Goal: Information Seeking & Learning: Check status

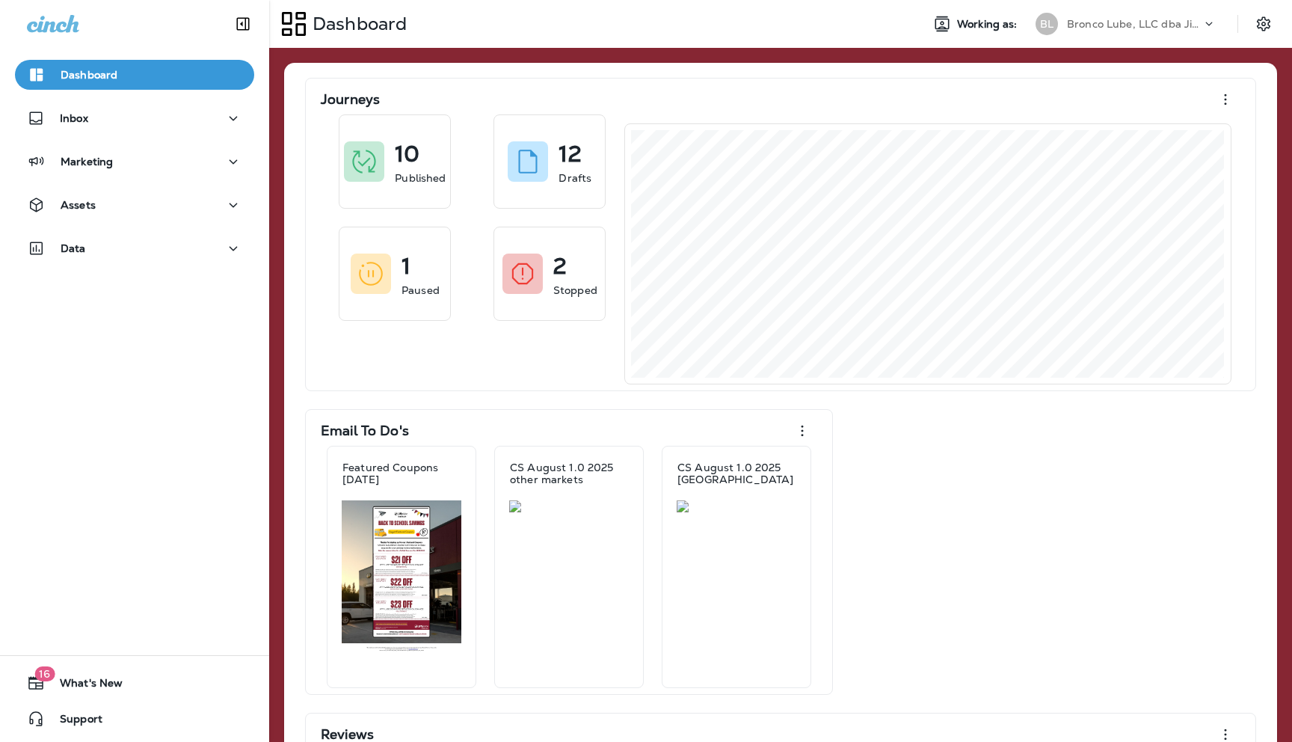
click at [1146, 25] on p "Bronco Lube, LLC dba Jiffy Lube" at bounding box center [1134, 24] width 135 height 12
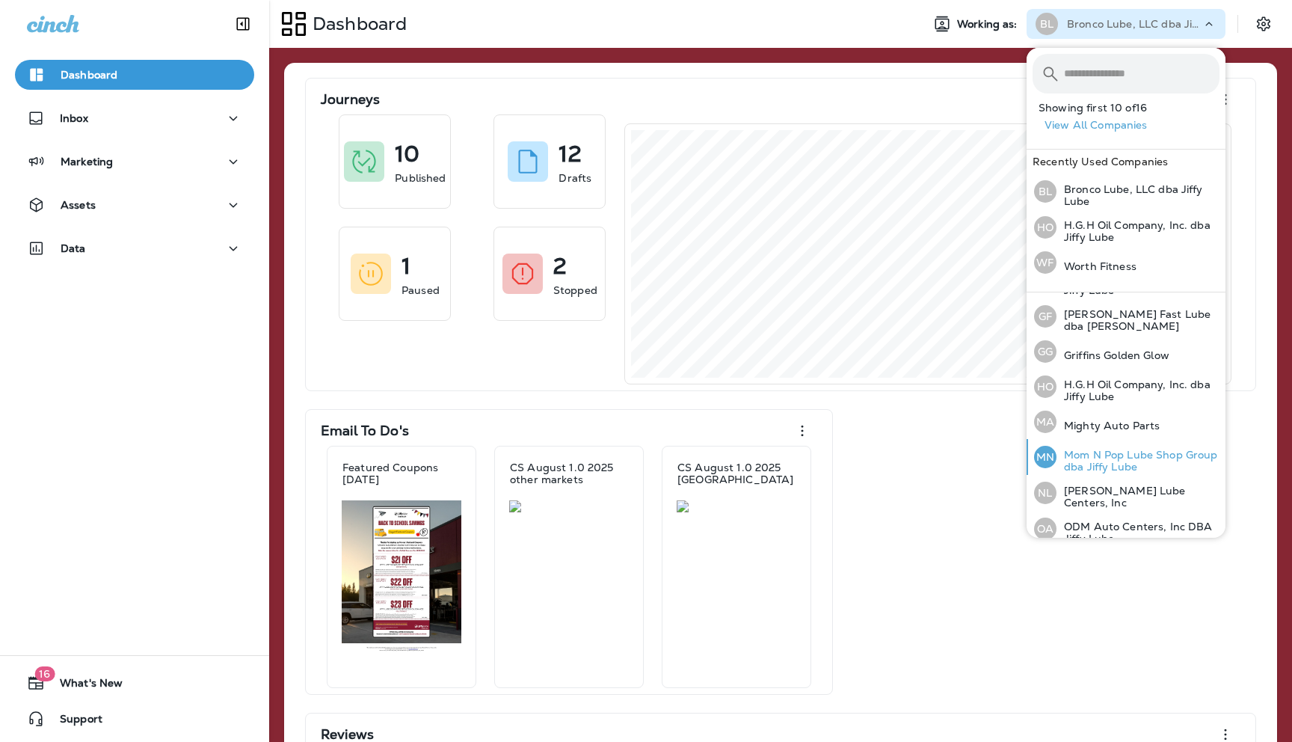
scroll to position [239, 0]
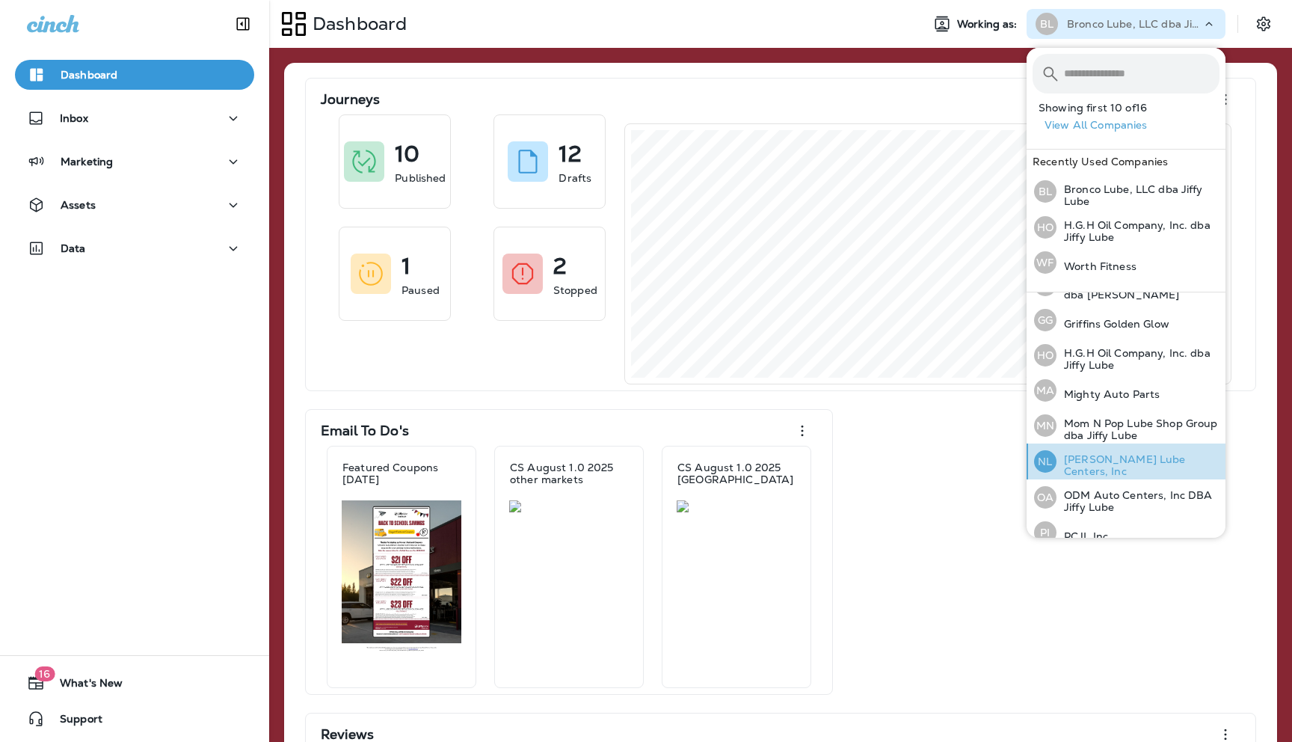
click at [1081, 457] on p "[PERSON_NAME] Lube Centers, Inc" at bounding box center [1138, 465] width 163 height 24
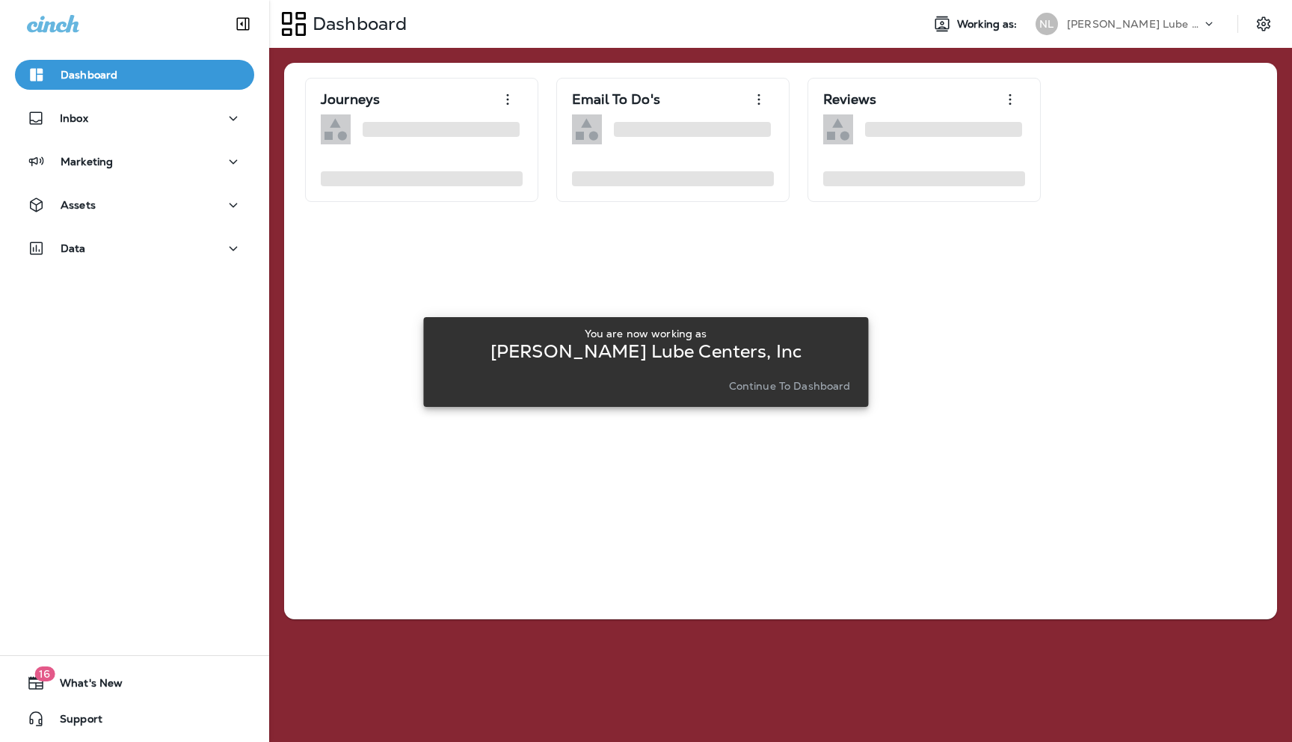
click at [792, 381] on p "Continue to Dashboard" at bounding box center [790, 386] width 122 height 12
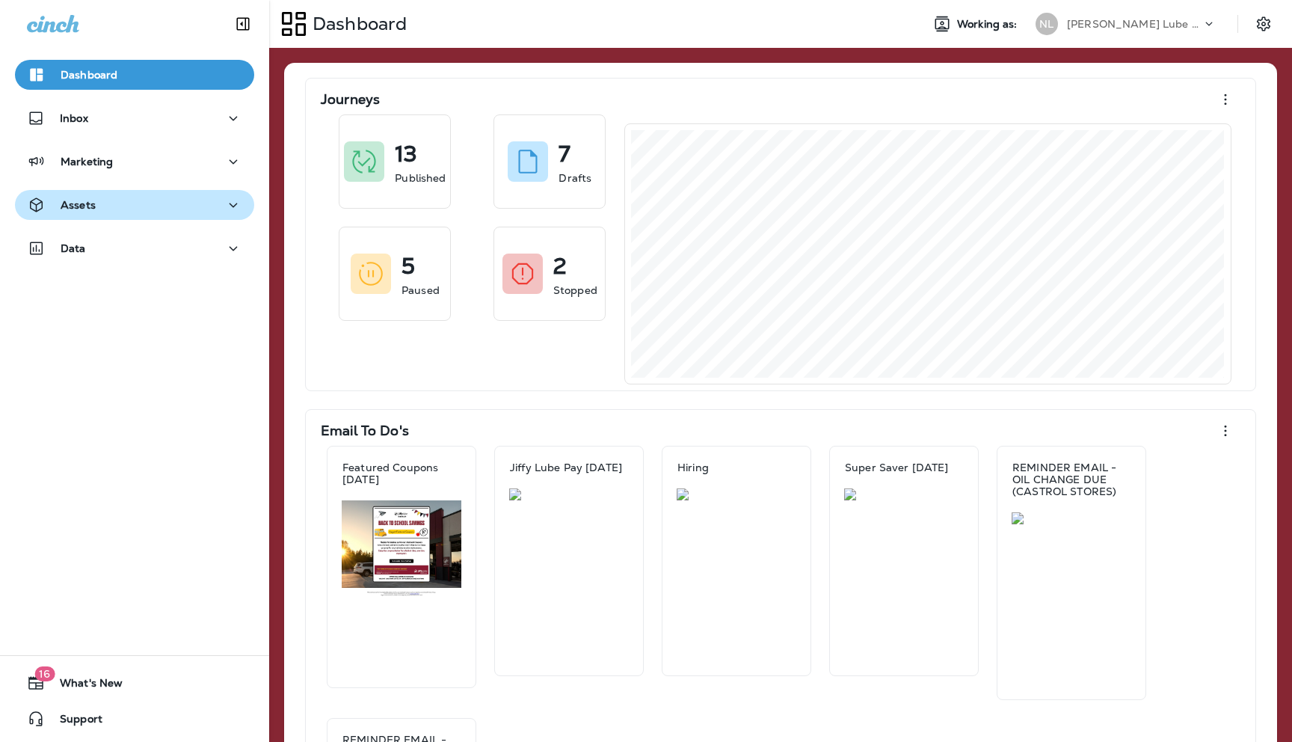
click at [210, 209] on div "Assets" at bounding box center [134, 205] width 215 height 19
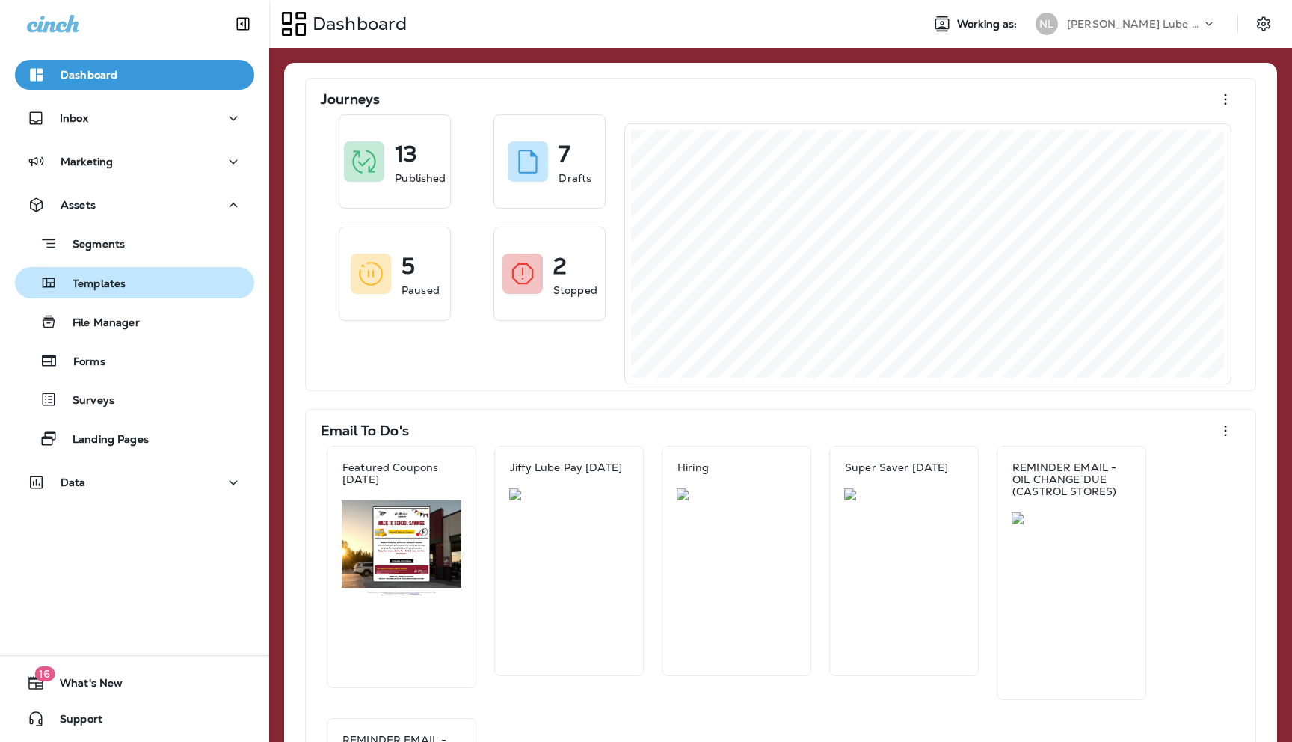
click at [129, 279] on div "Templates" at bounding box center [134, 282] width 227 height 22
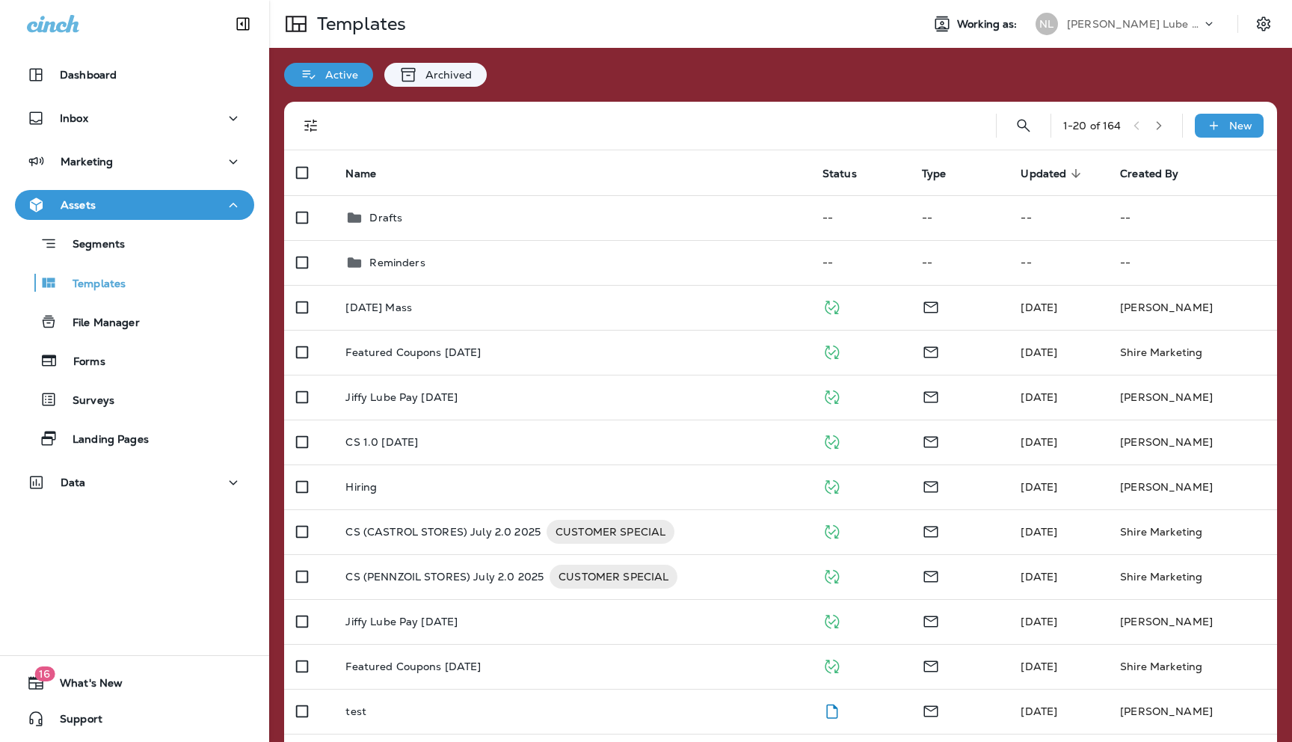
click at [215, 207] on div "Assets" at bounding box center [134, 205] width 215 height 19
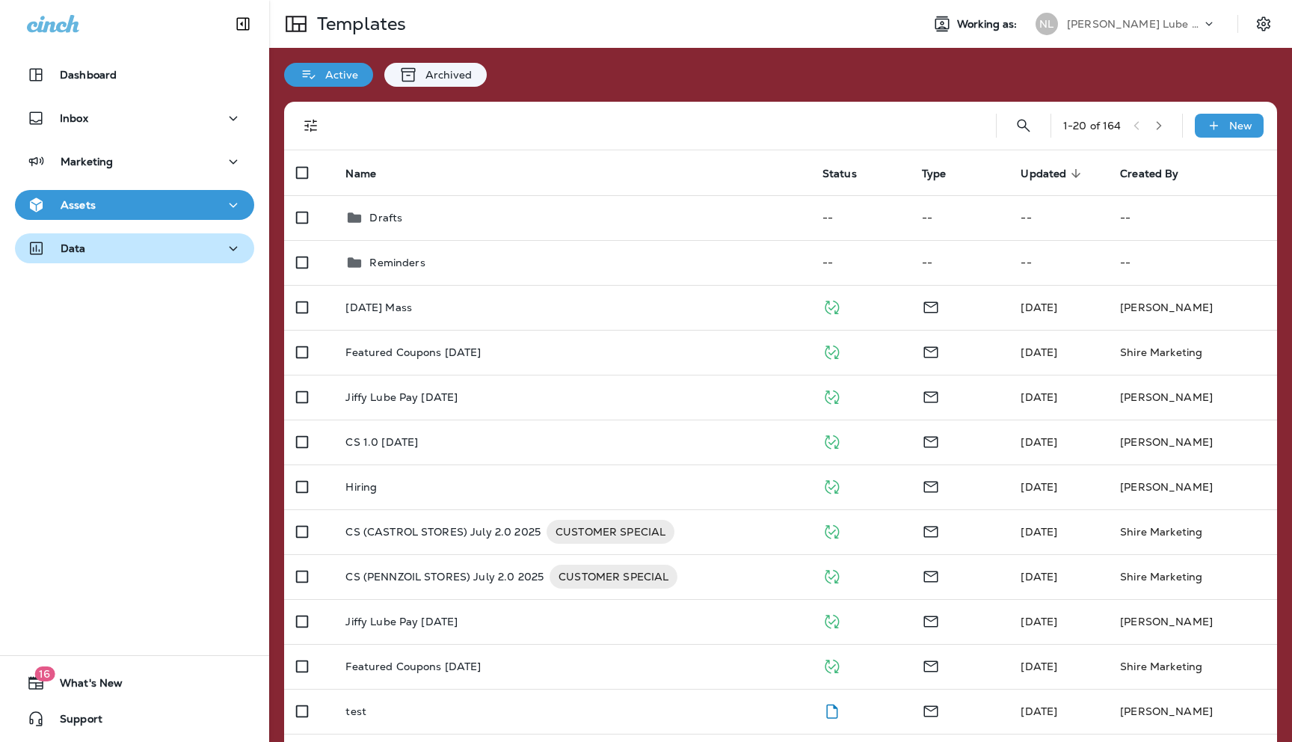
click at [191, 258] on button "Data" at bounding box center [134, 248] width 239 height 30
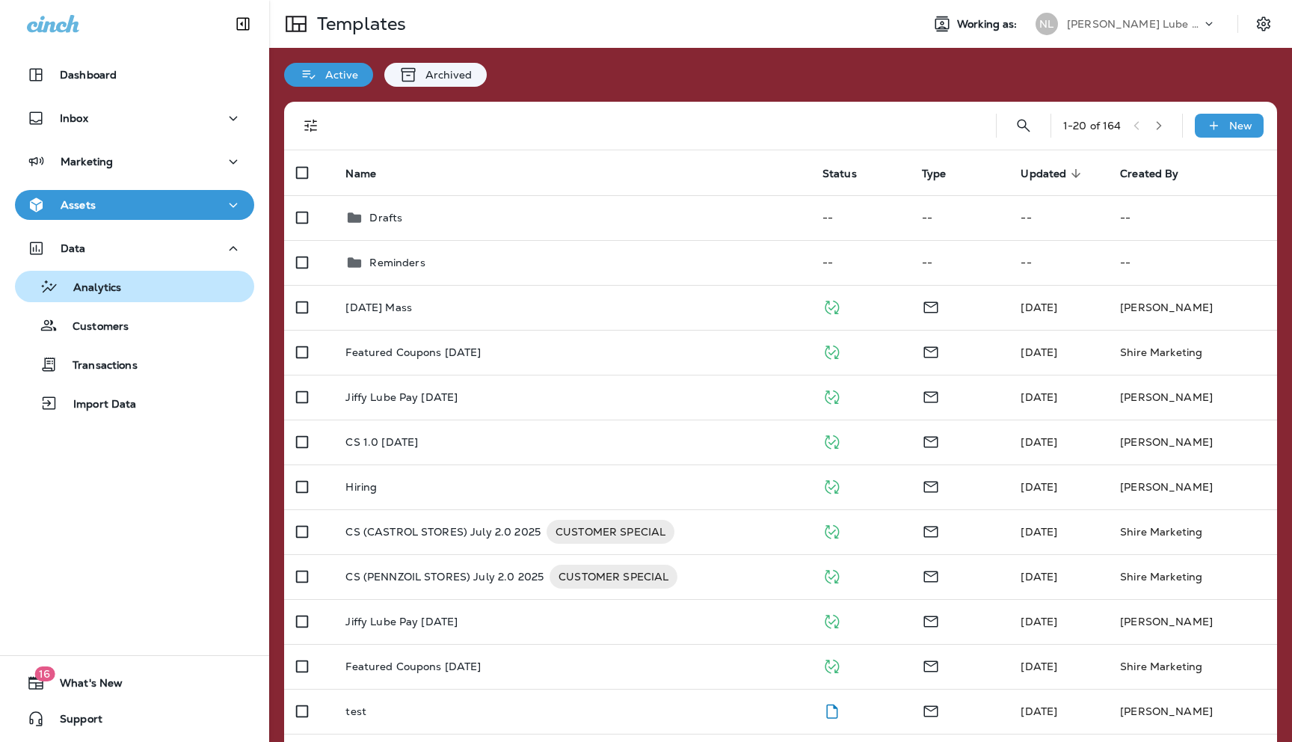
click at [108, 291] on p "Analytics" at bounding box center [89, 288] width 63 height 14
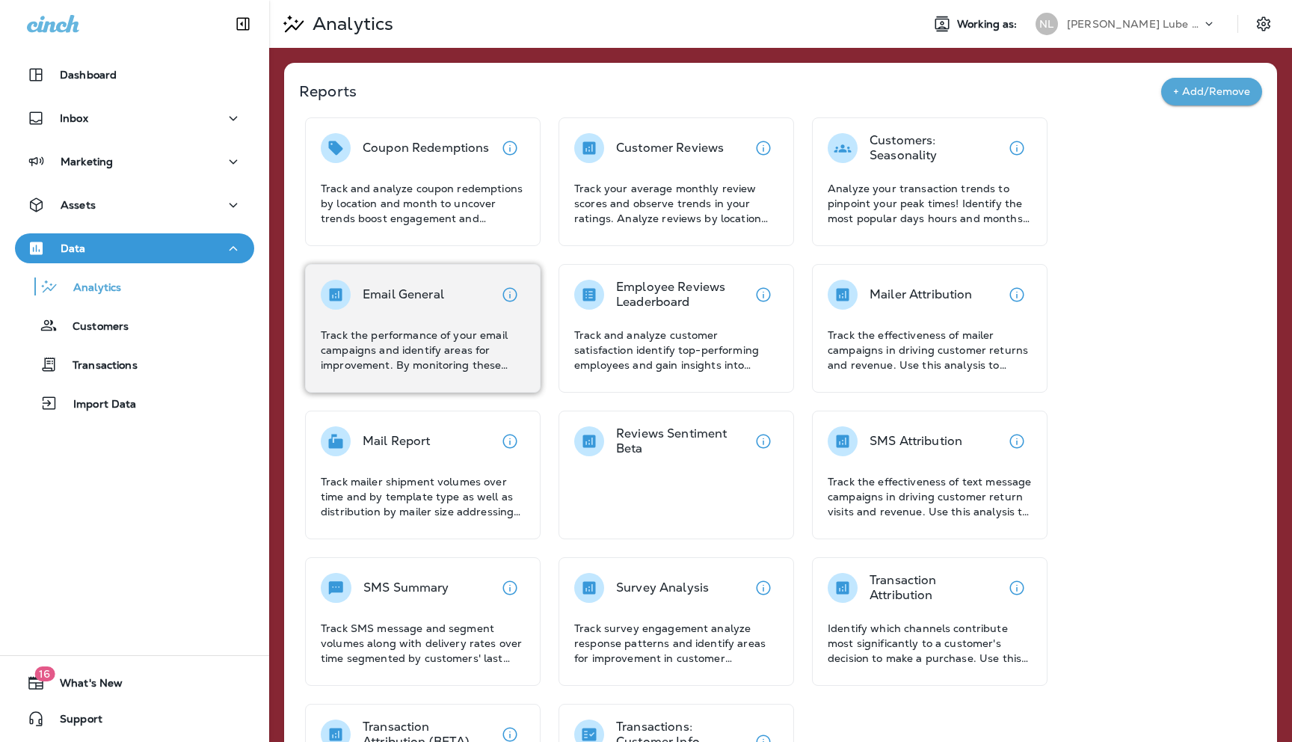
click at [381, 320] on div "Email General Track the performance of your email campaigns and identify areas …" at bounding box center [423, 326] width 204 height 93
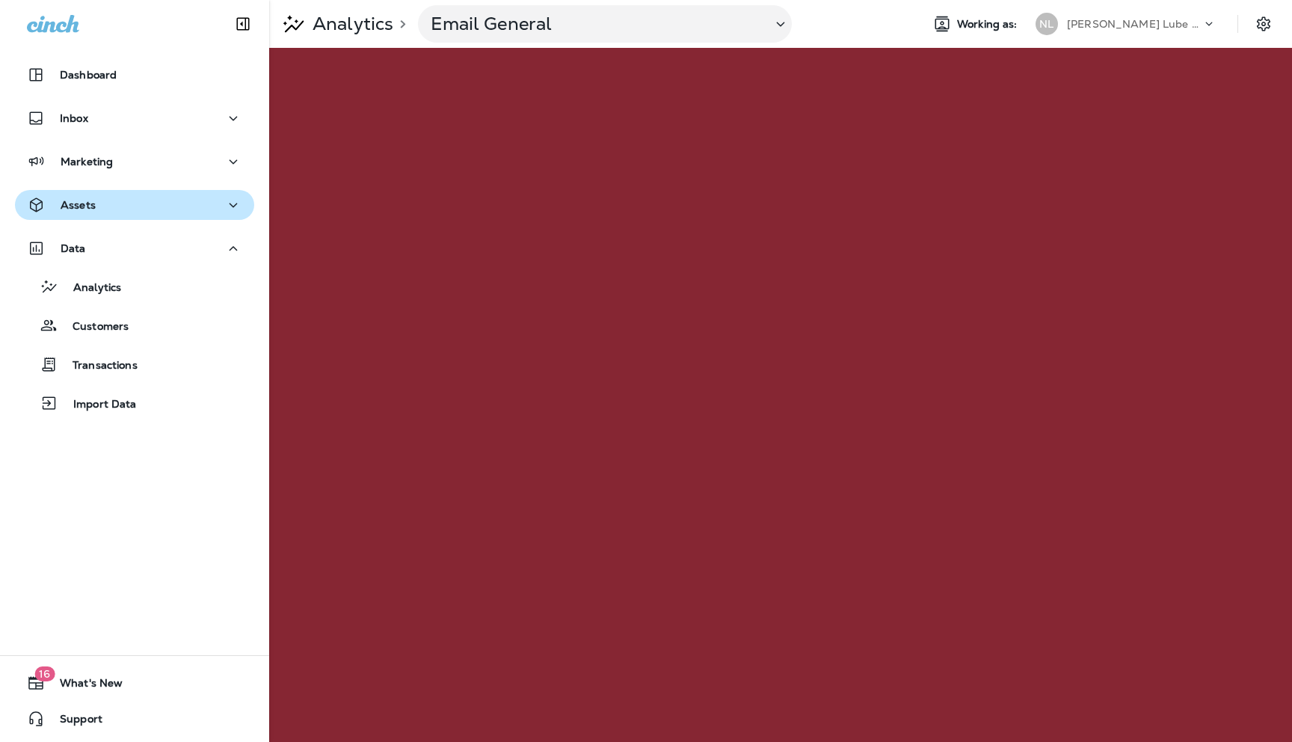
click at [234, 213] on icon "button" at bounding box center [233, 205] width 18 height 19
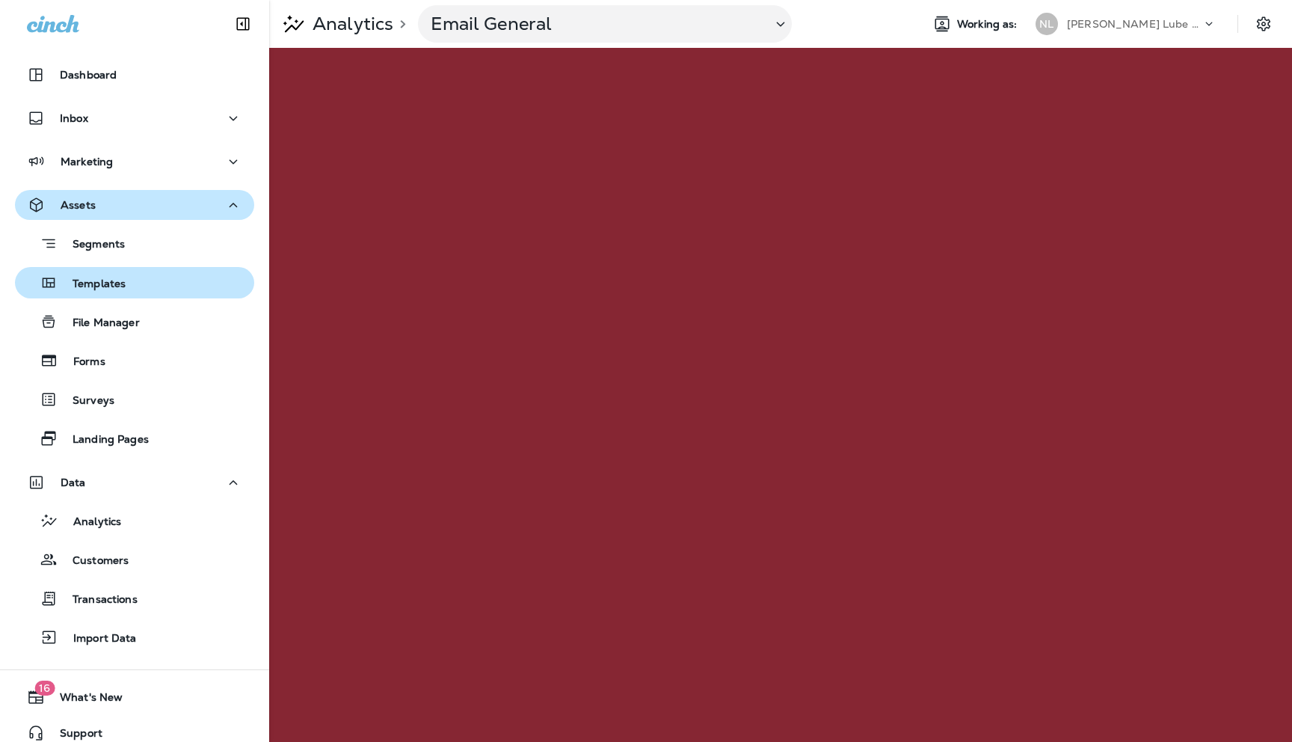
click at [146, 287] on div "Templates" at bounding box center [134, 282] width 227 height 22
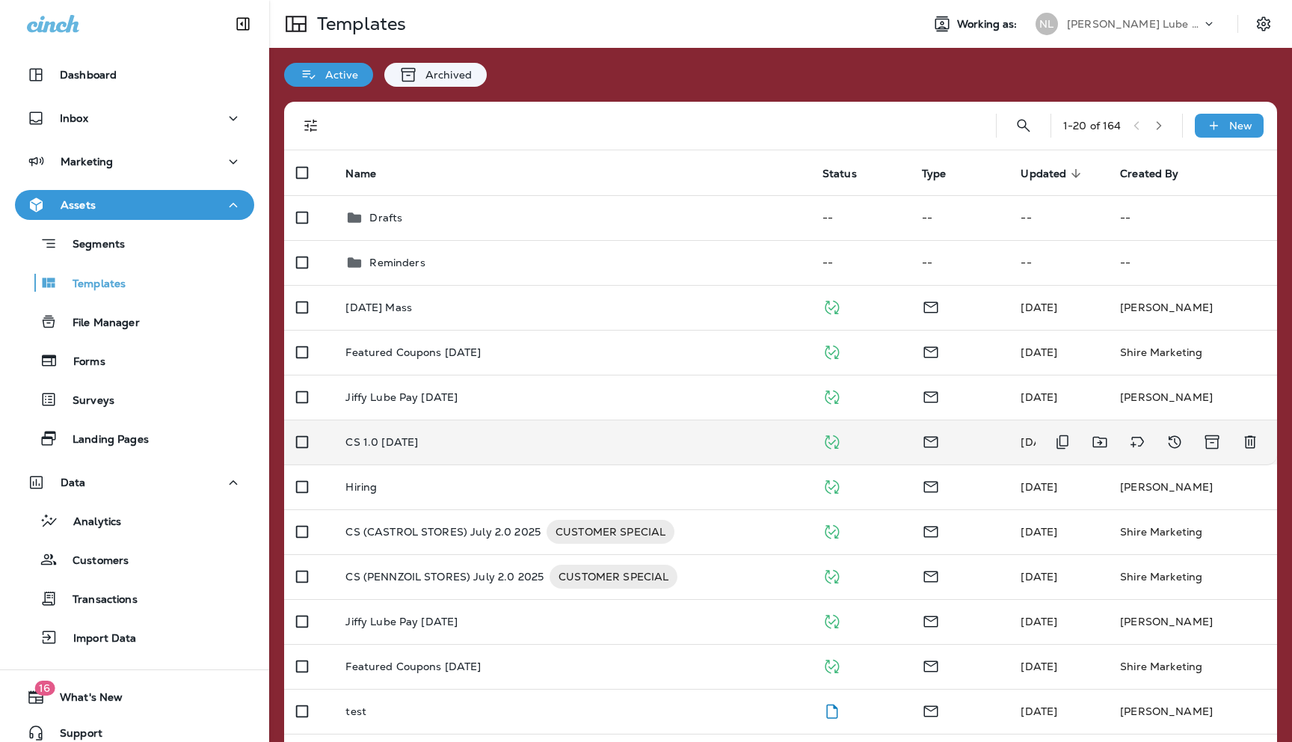
click at [409, 443] on p "CS 1.0 [DATE]" at bounding box center [381, 442] width 73 height 12
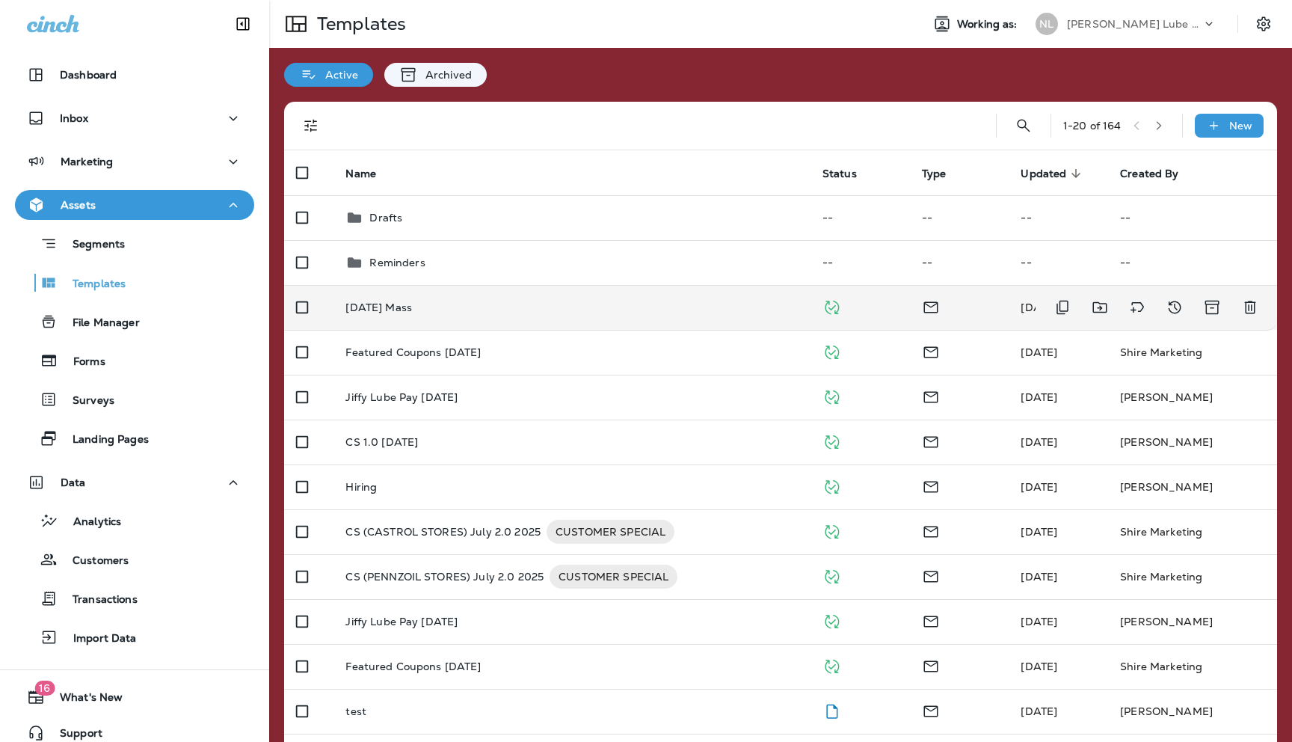
click at [387, 310] on p "[DATE] Mass" at bounding box center [378, 307] width 67 height 12
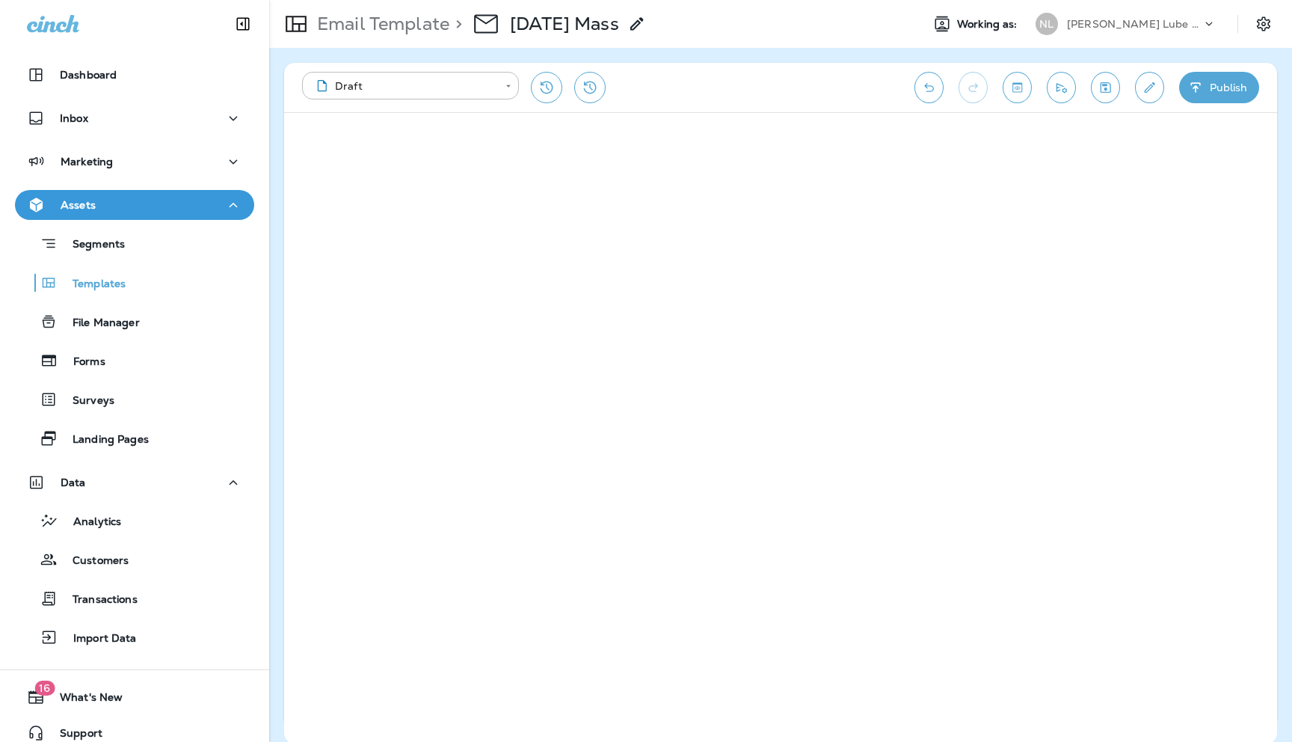
click at [1131, 14] on div "[PERSON_NAME] Lube Centers, Inc" at bounding box center [1134, 24] width 135 height 22
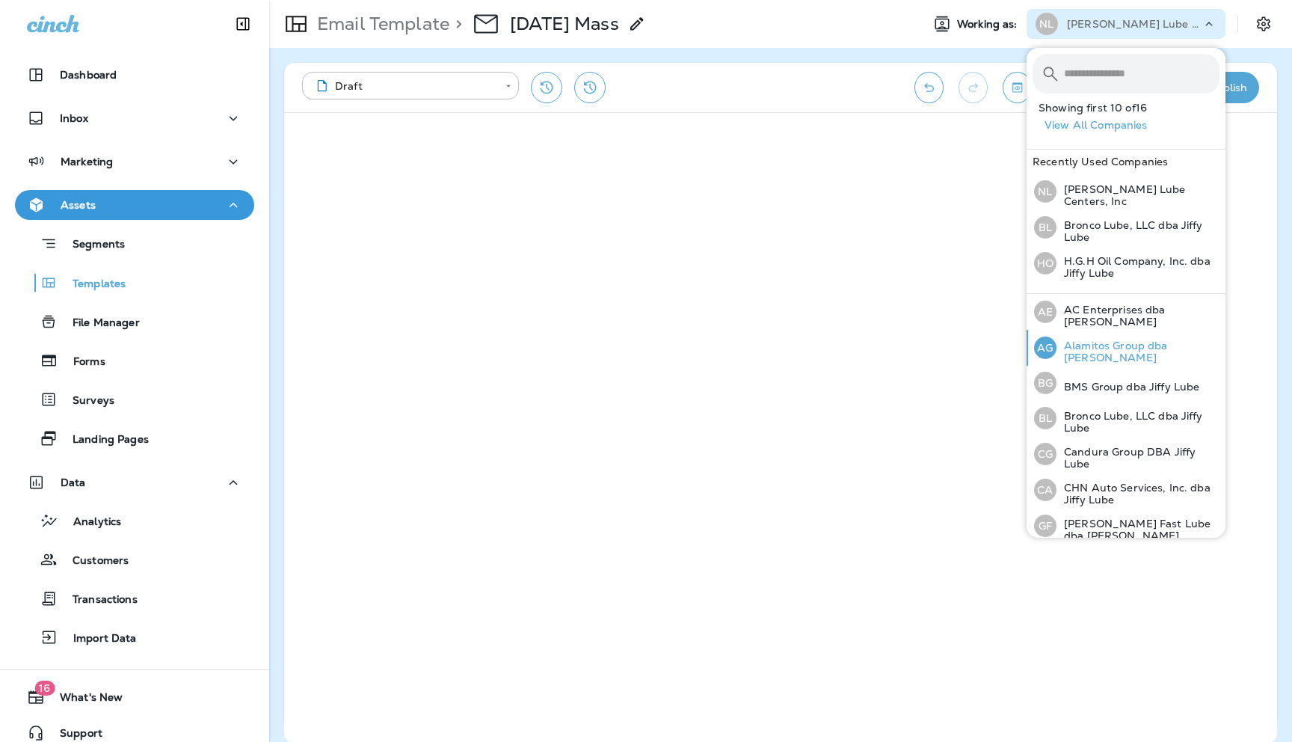
click at [1081, 349] on p "Alamitos Group dba [PERSON_NAME]" at bounding box center [1138, 351] width 163 height 24
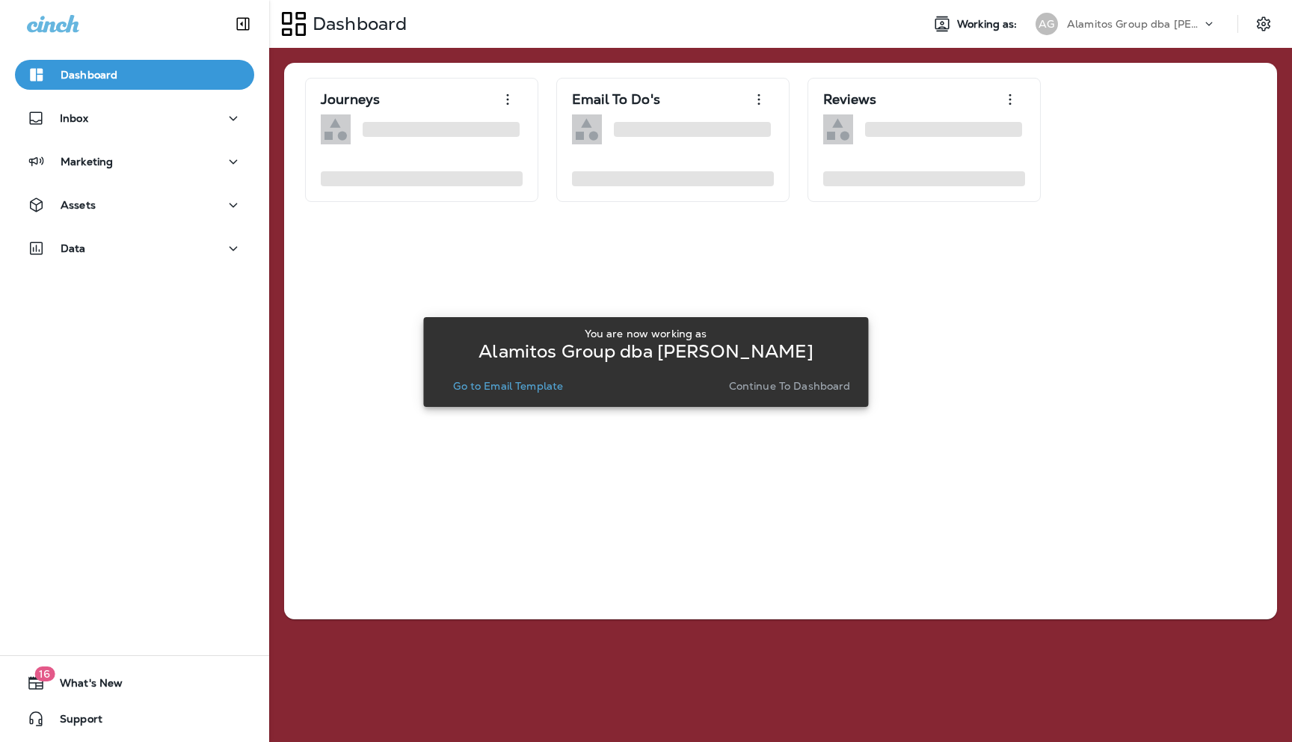
click at [774, 388] on p "Continue to Dashboard" at bounding box center [790, 386] width 122 height 12
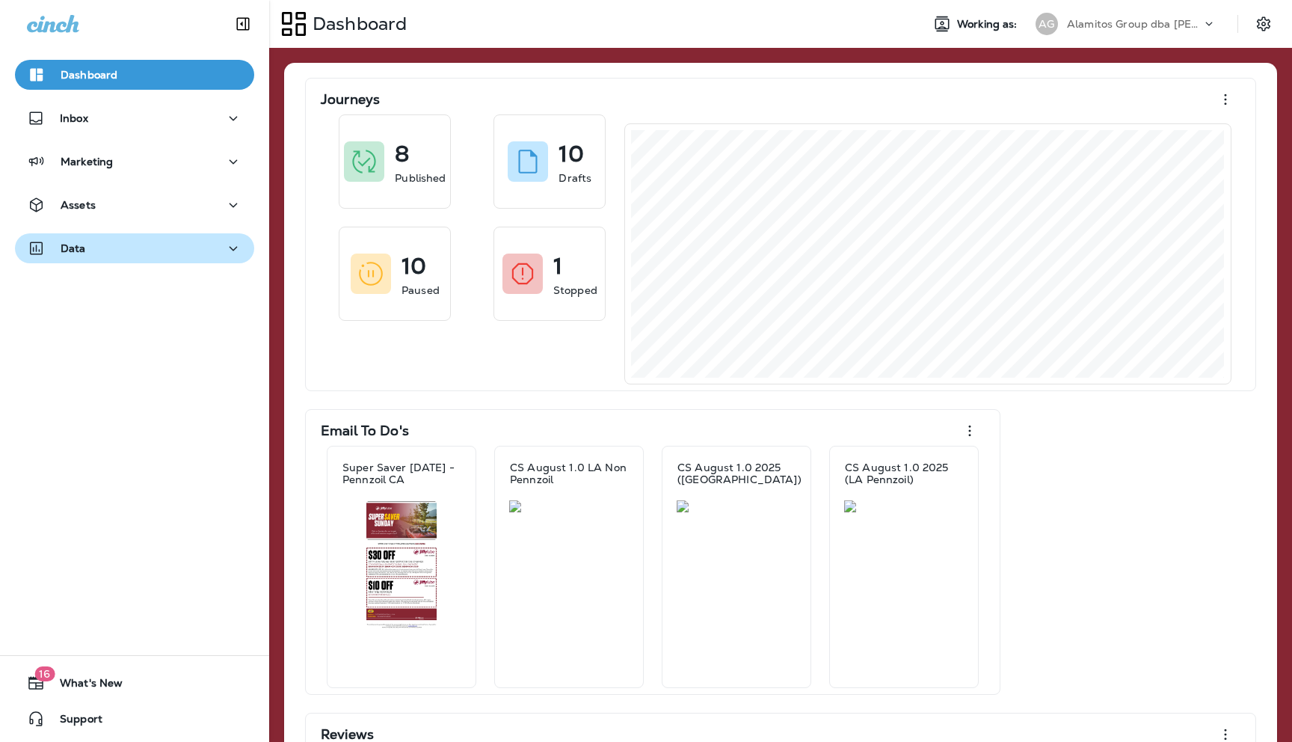
click at [219, 247] on div "Data" at bounding box center [134, 248] width 215 height 19
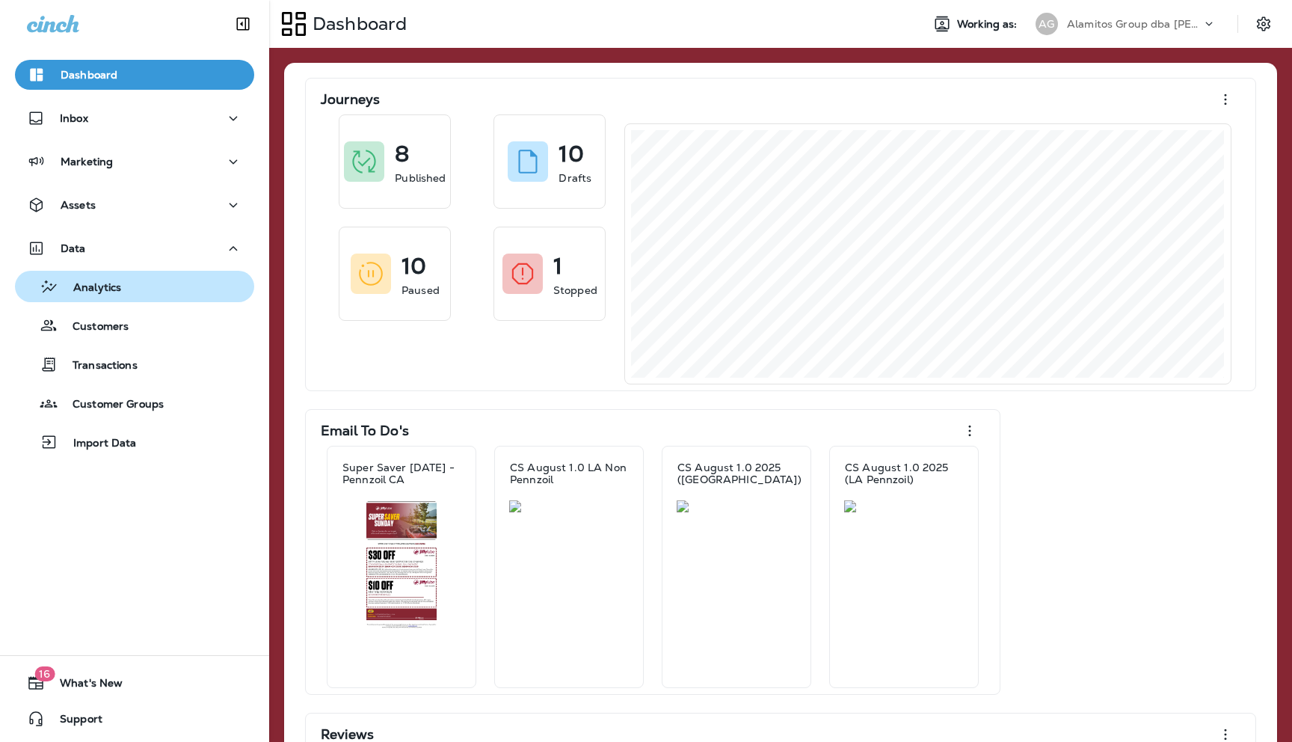
click at [118, 289] on p "Analytics" at bounding box center [89, 288] width 63 height 14
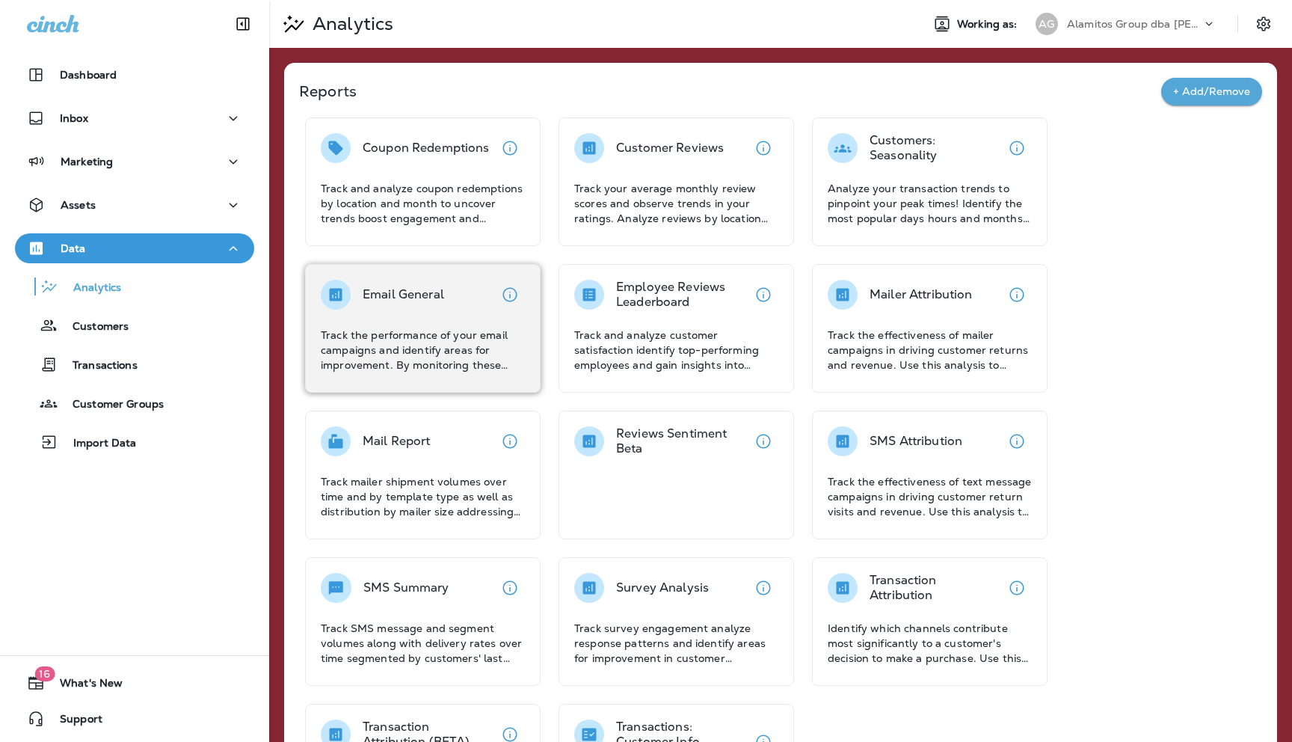
click at [389, 317] on div "Email General Track the performance of your email campaigns and identify areas …" at bounding box center [423, 326] width 204 height 93
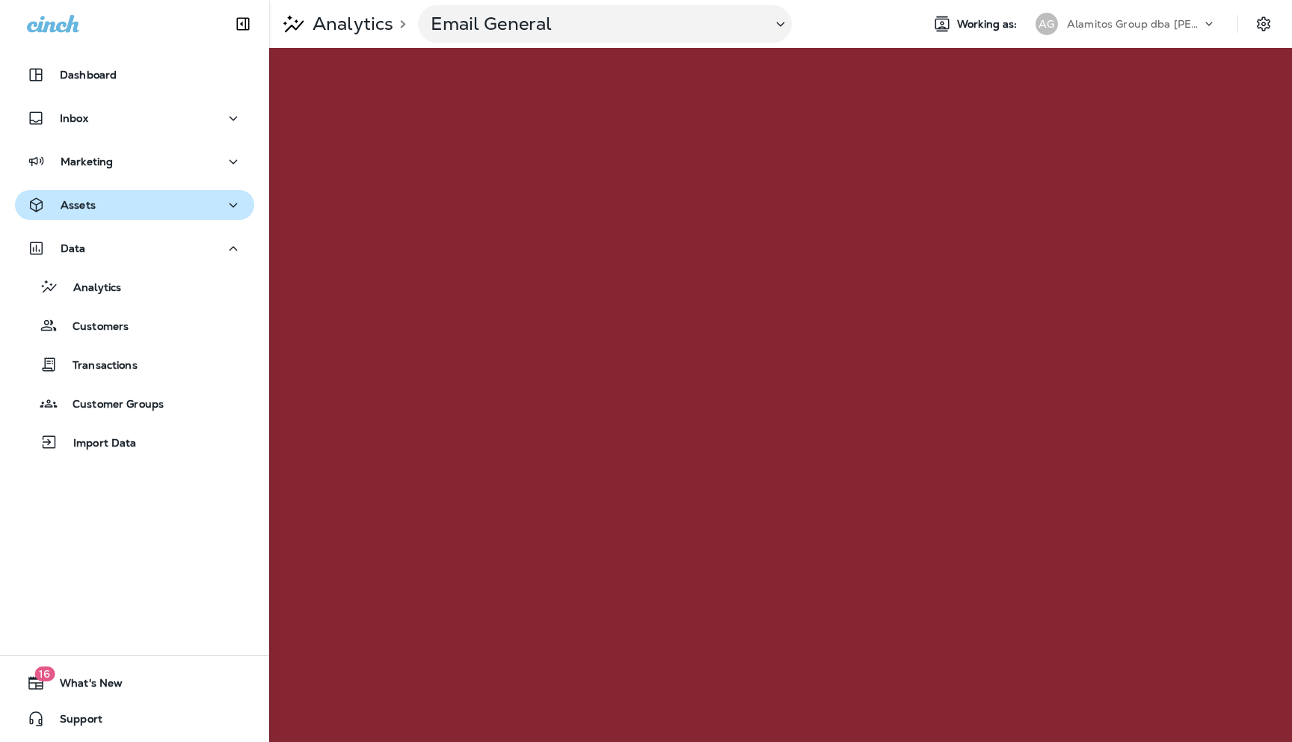
click at [120, 212] on div "Assets" at bounding box center [134, 205] width 215 height 19
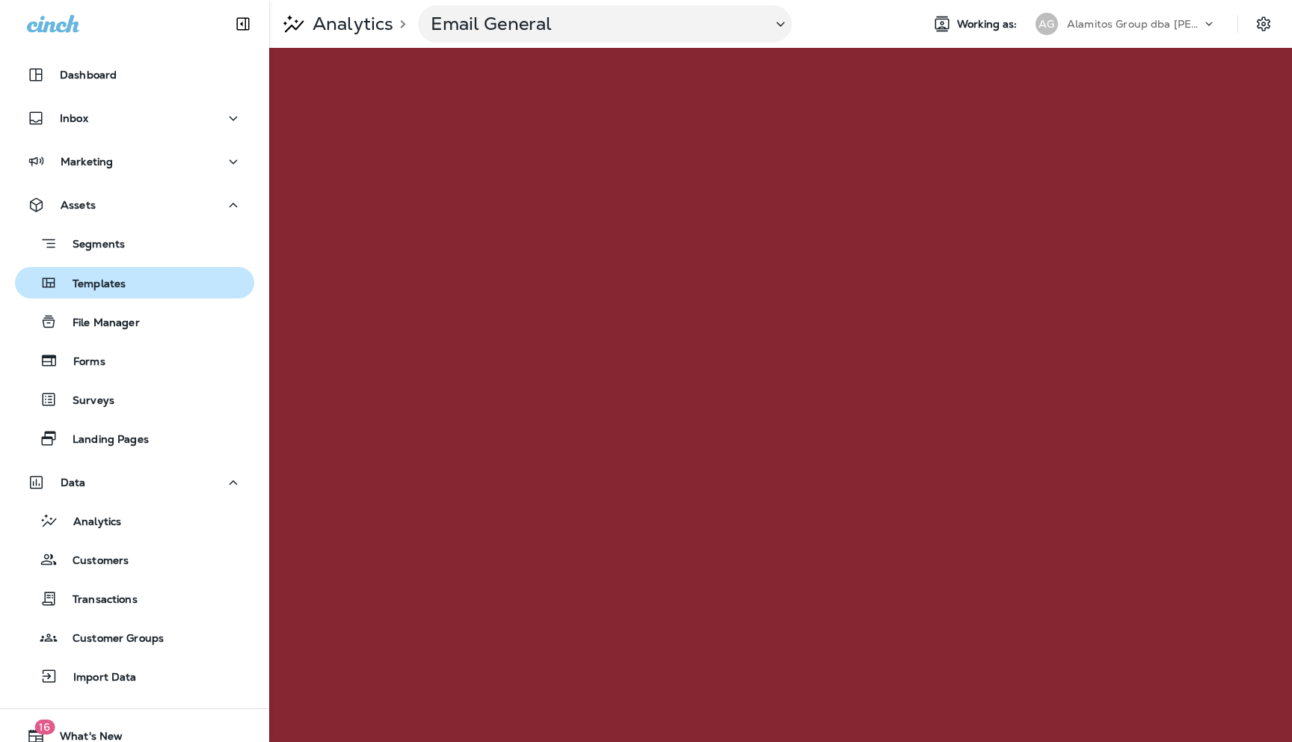
click at [102, 285] on p "Templates" at bounding box center [92, 284] width 68 height 14
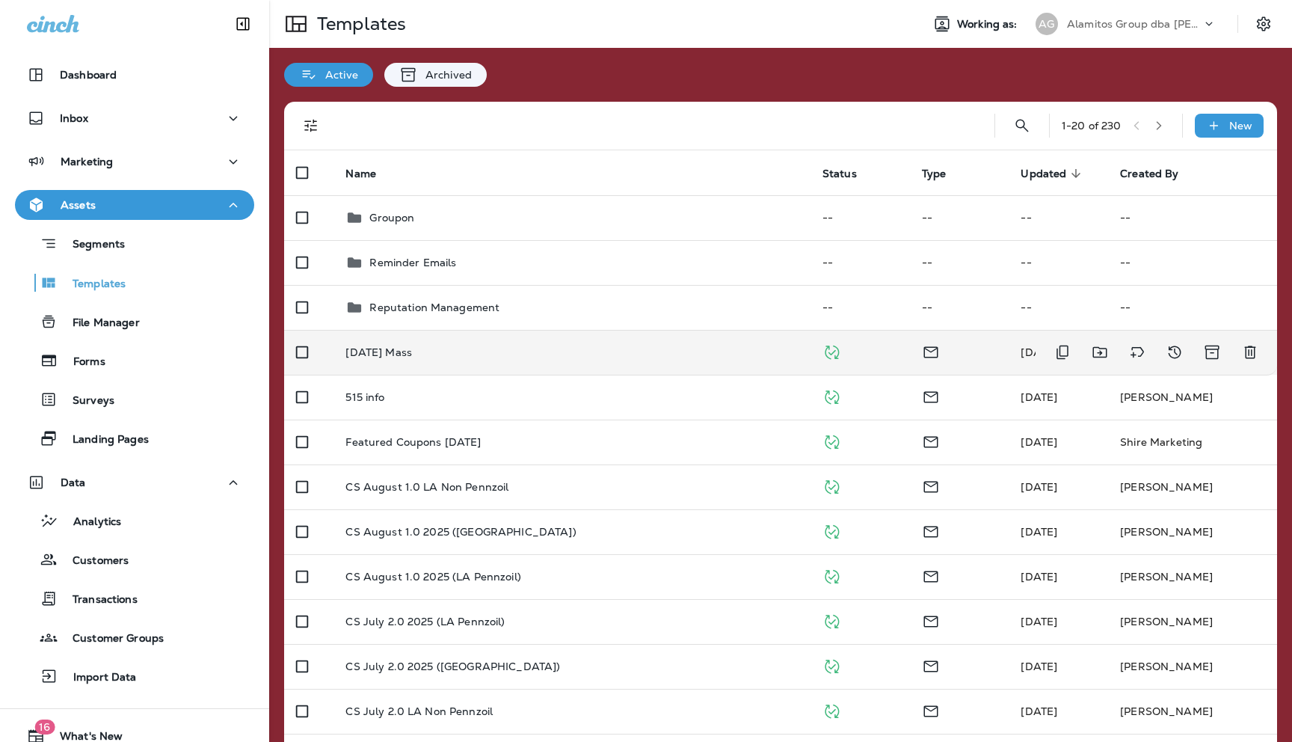
click at [381, 351] on p "[DATE] Mass" at bounding box center [378, 352] width 67 height 12
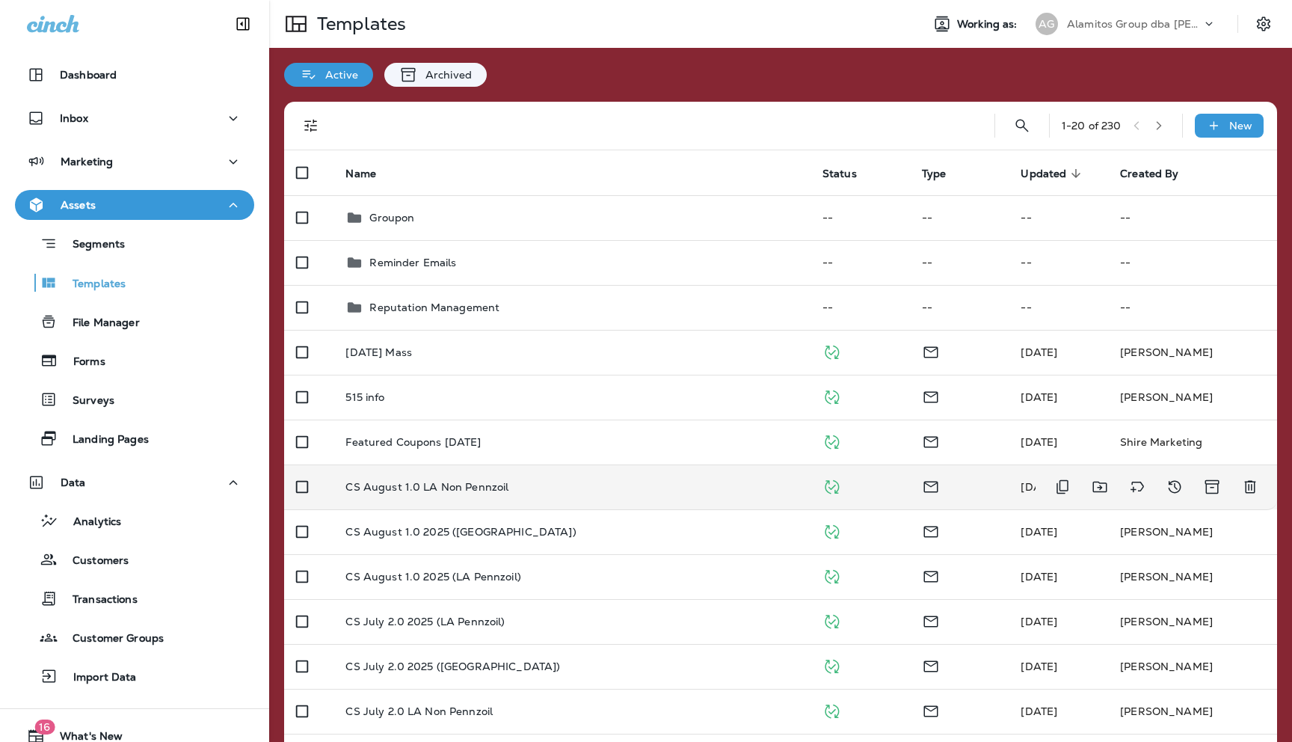
click at [434, 485] on p "CS August 1.0 LA Non Pennzoil" at bounding box center [426, 487] width 163 height 12
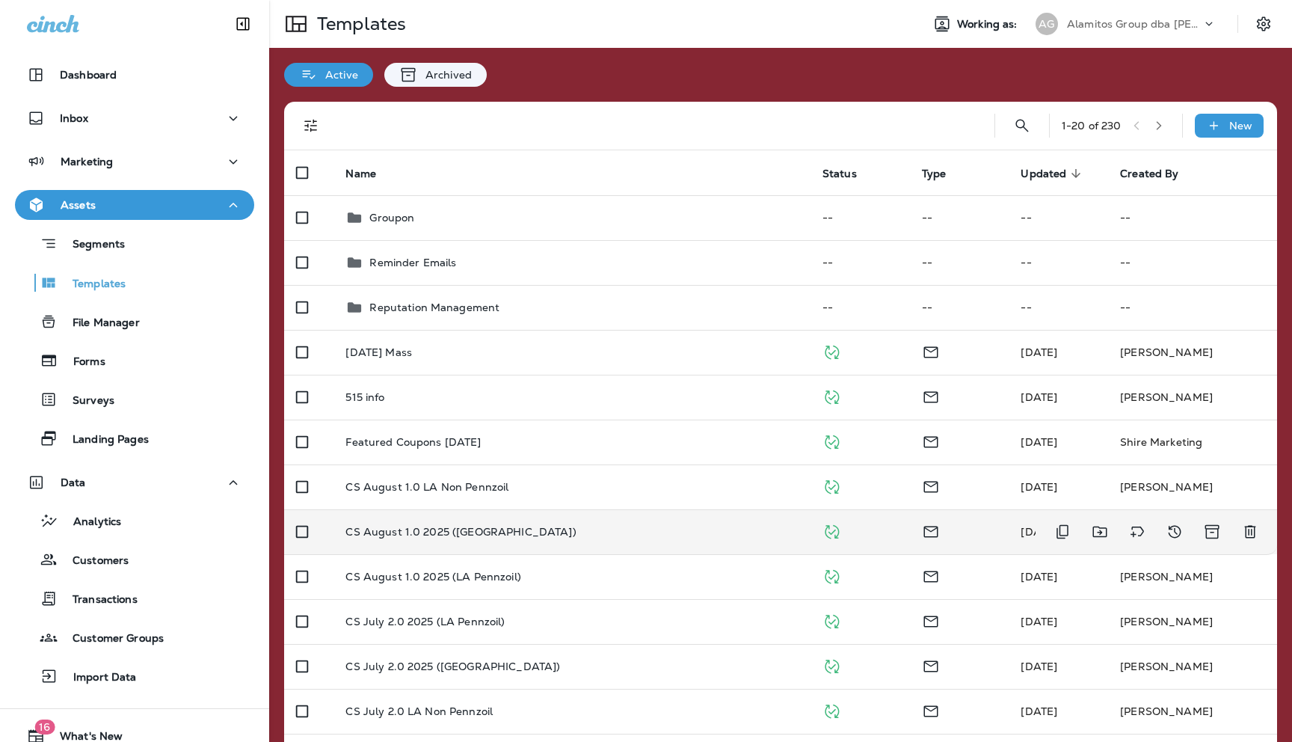
click at [447, 527] on p "CS August 1.0 2025 ([GEOGRAPHIC_DATA])" at bounding box center [460, 532] width 230 height 12
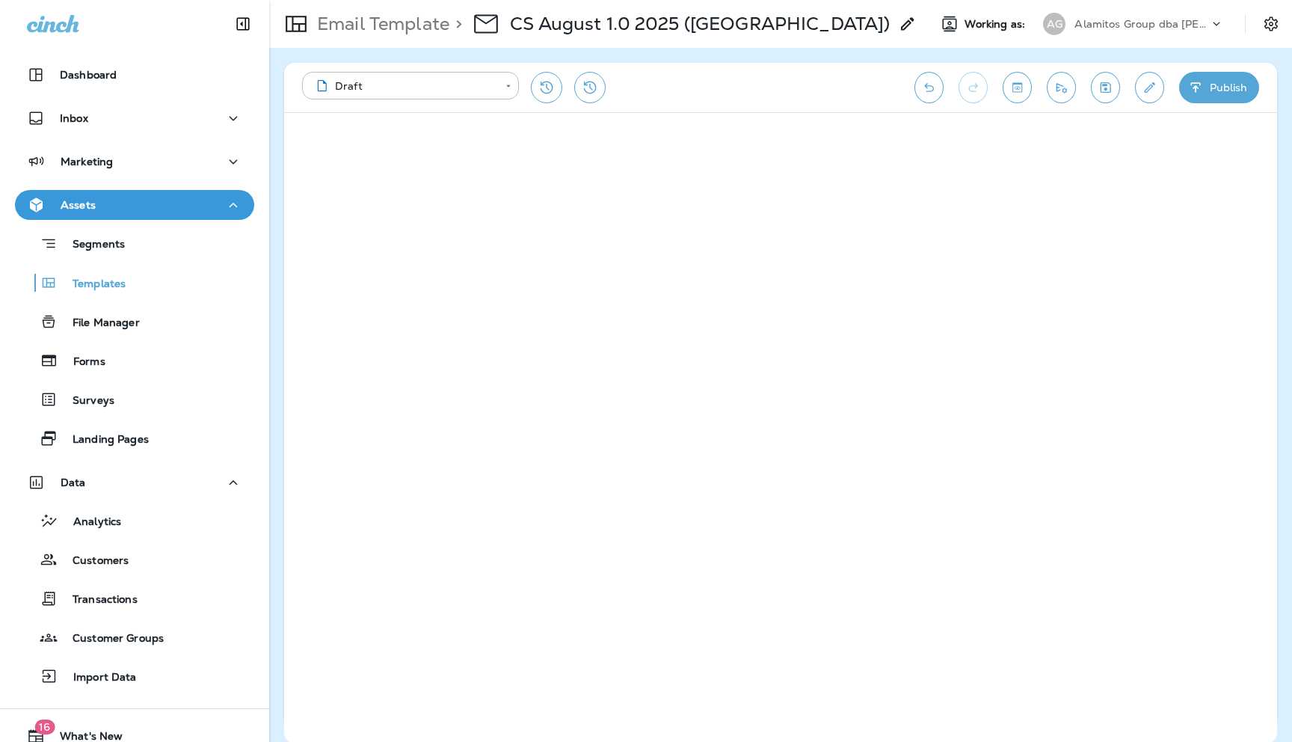
click at [1151, 14] on div "Alamitos Group dba [PERSON_NAME]" at bounding box center [1142, 24] width 135 height 22
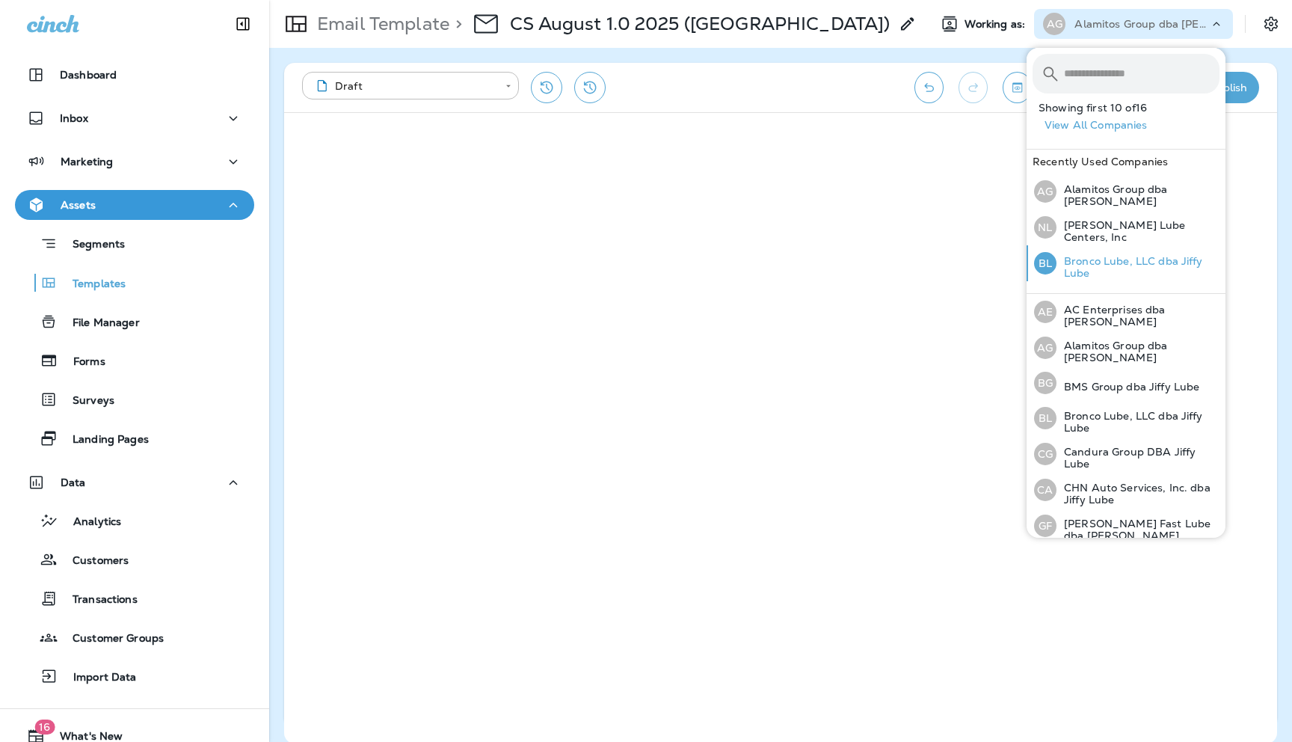
click at [1075, 257] on p "Bronco Lube, LLC dba Jiffy Lube" at bounding box center [1138, 267] width 163 height 24
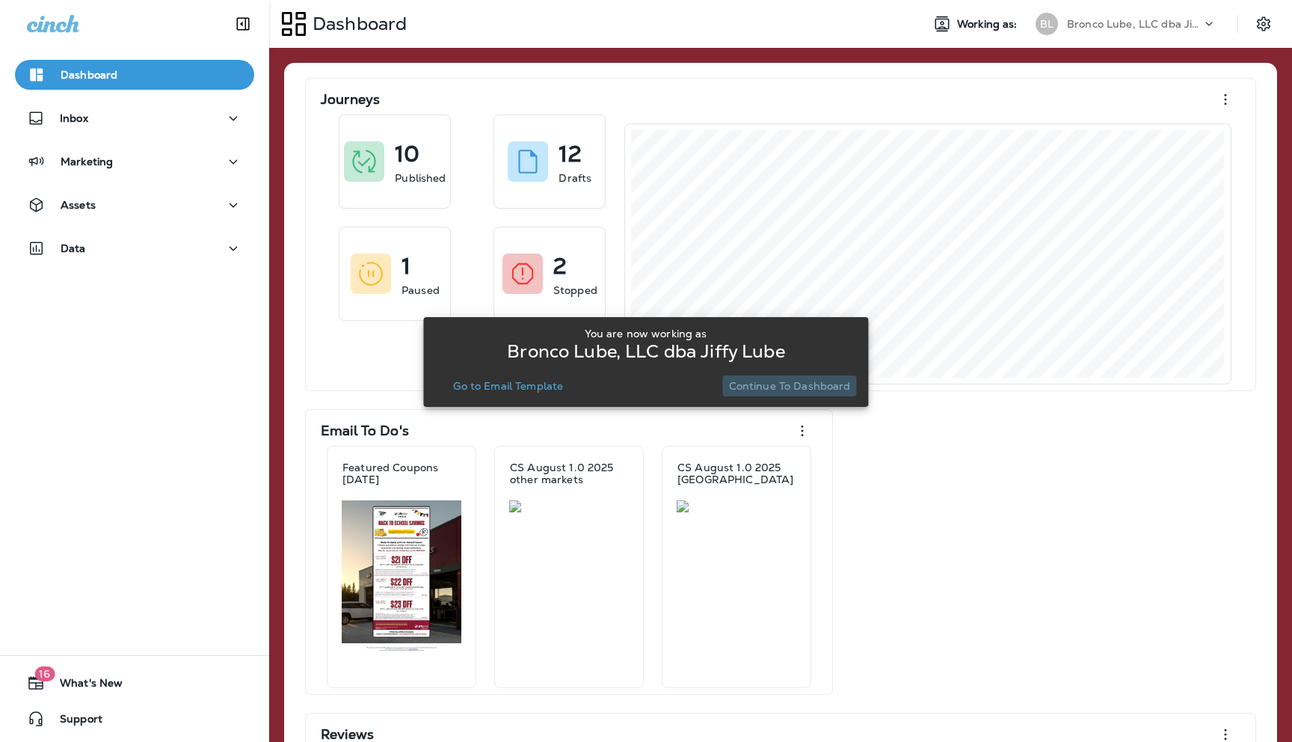
click at [823, 381] on p "Continue to Dashboard" at bounding box center [790, 386] width 122 height 12
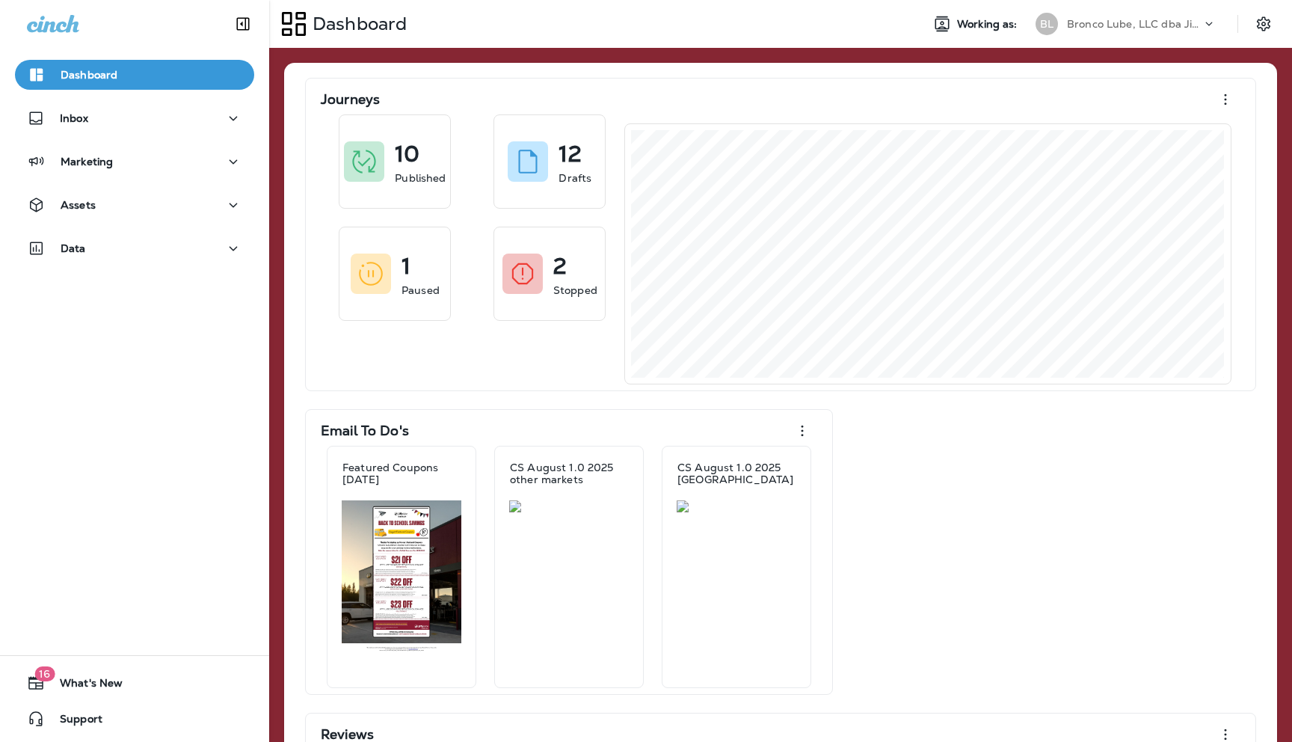
click at [1214, 21] on icon at bounding box center [1209, 23] width 15 height 15
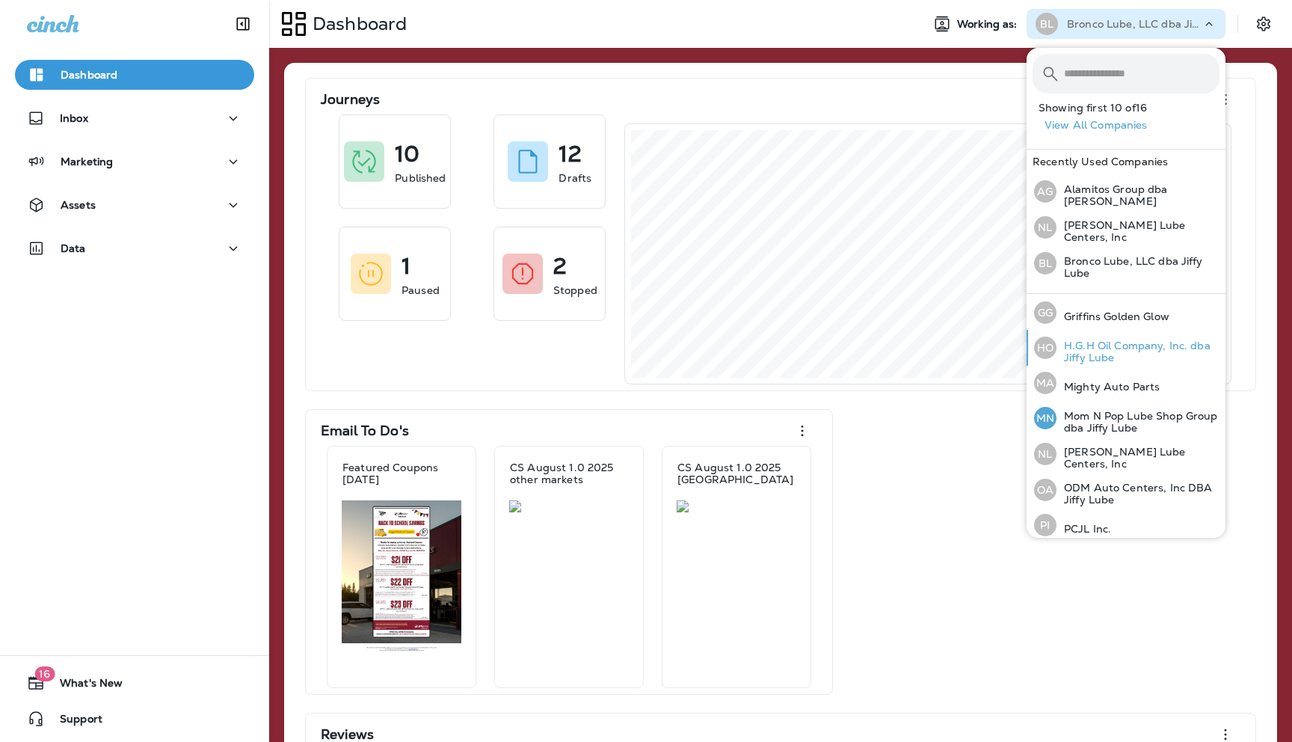
scroll to position [257, 0]
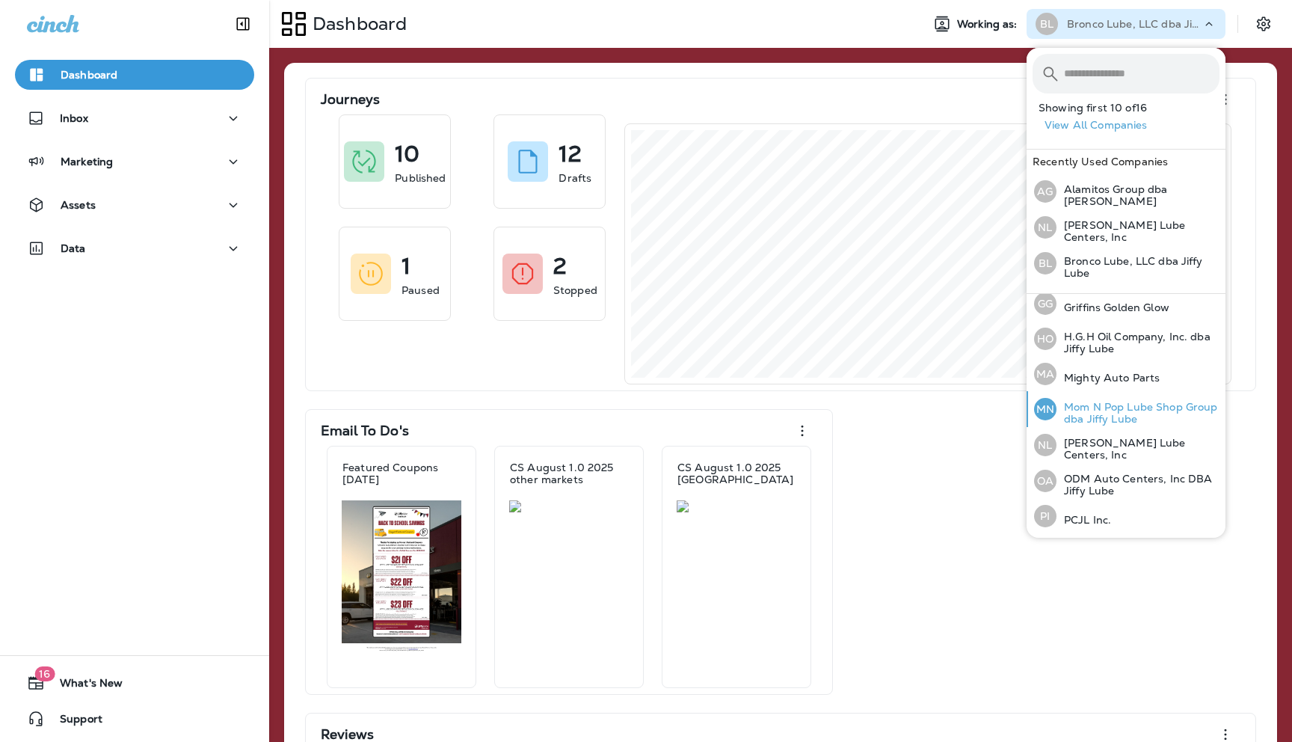
click at [1085, 410] on p "Mom N Pop Lube Shop Group dba Jiffy Lube" at bounding box center [1138, 413] width 163 height 24
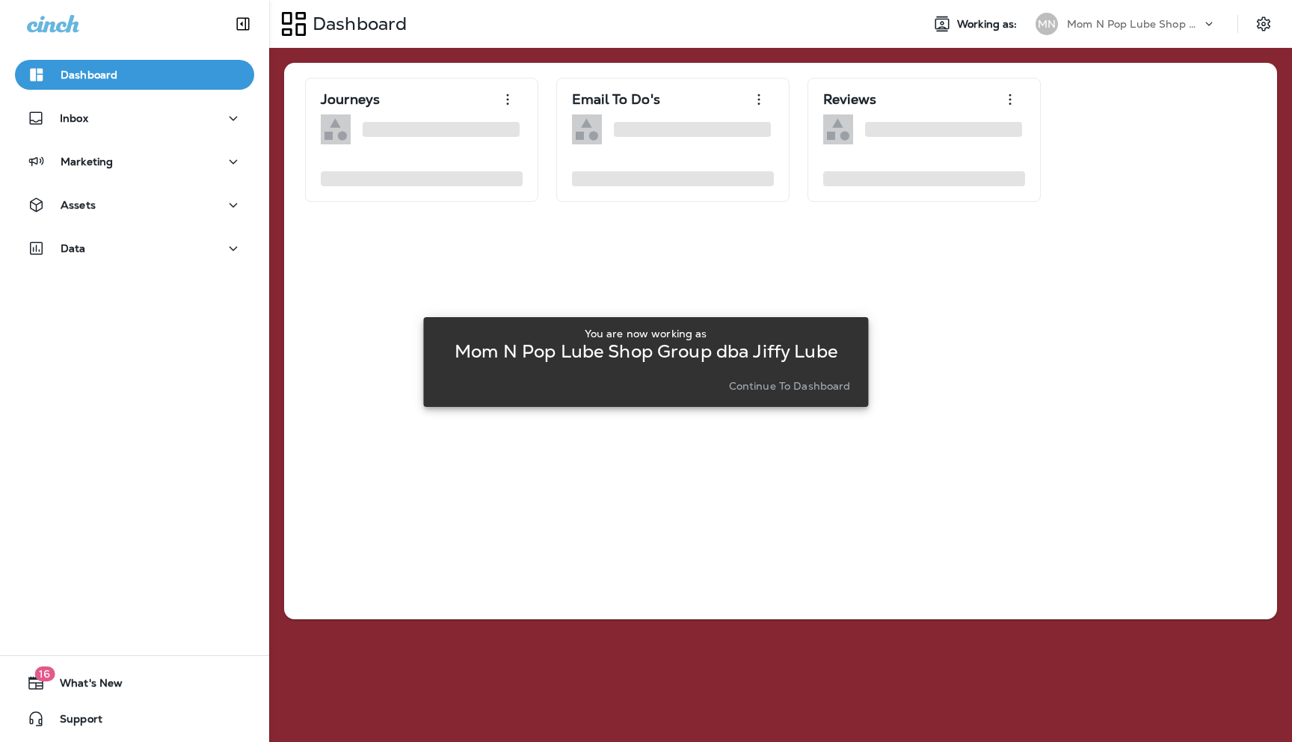
click at [802, 384] on p "Continue to Dashboard" at bounding box center [790, 386] width 122 height 12
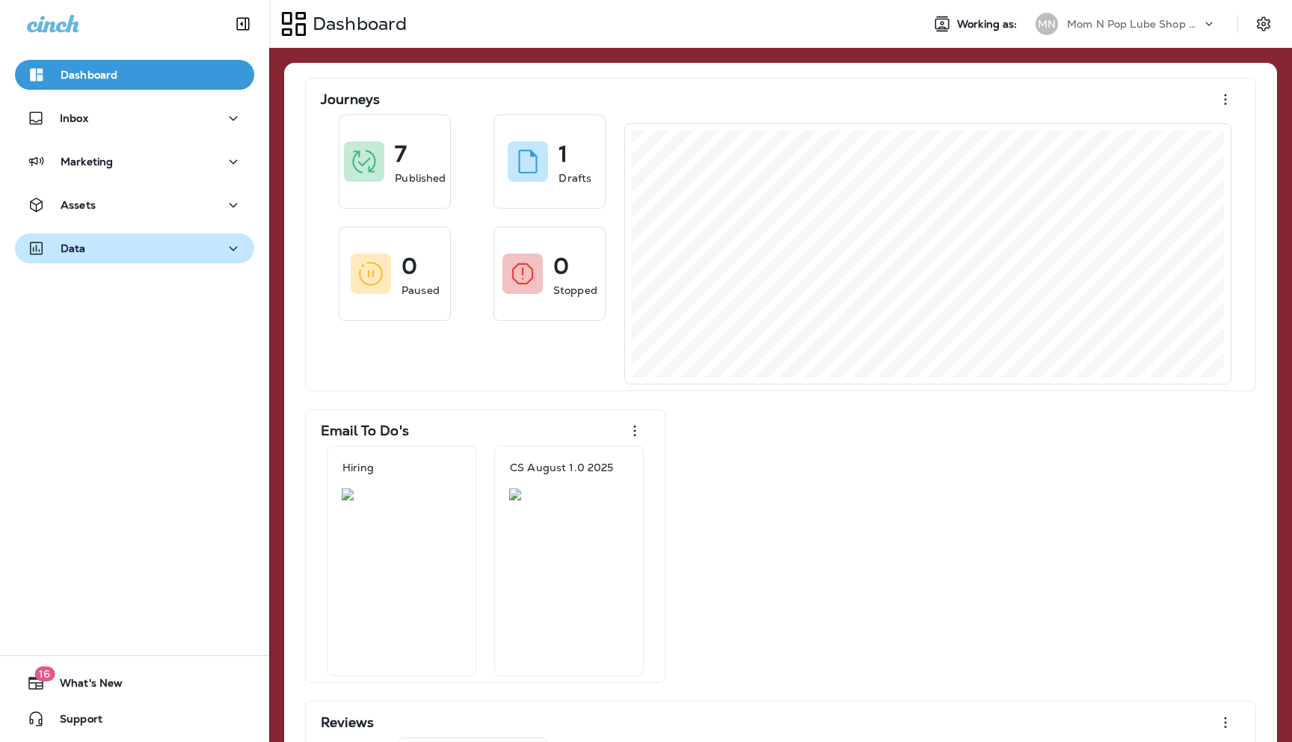
click at [206, 248] on div "Data" at bounding box center [134, 248] width 215 height 19
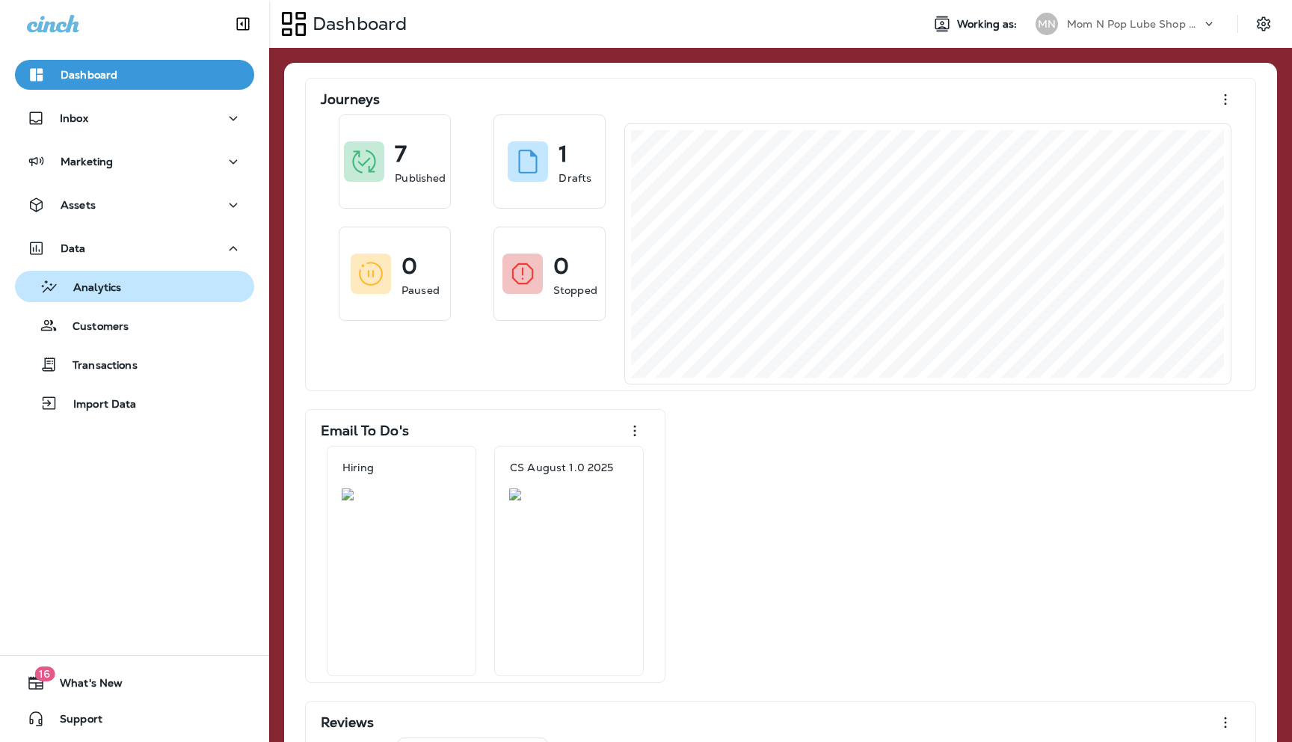
click at [119, 289] on p "Analytics" at bounding box center [89, 288] width 63 height 14
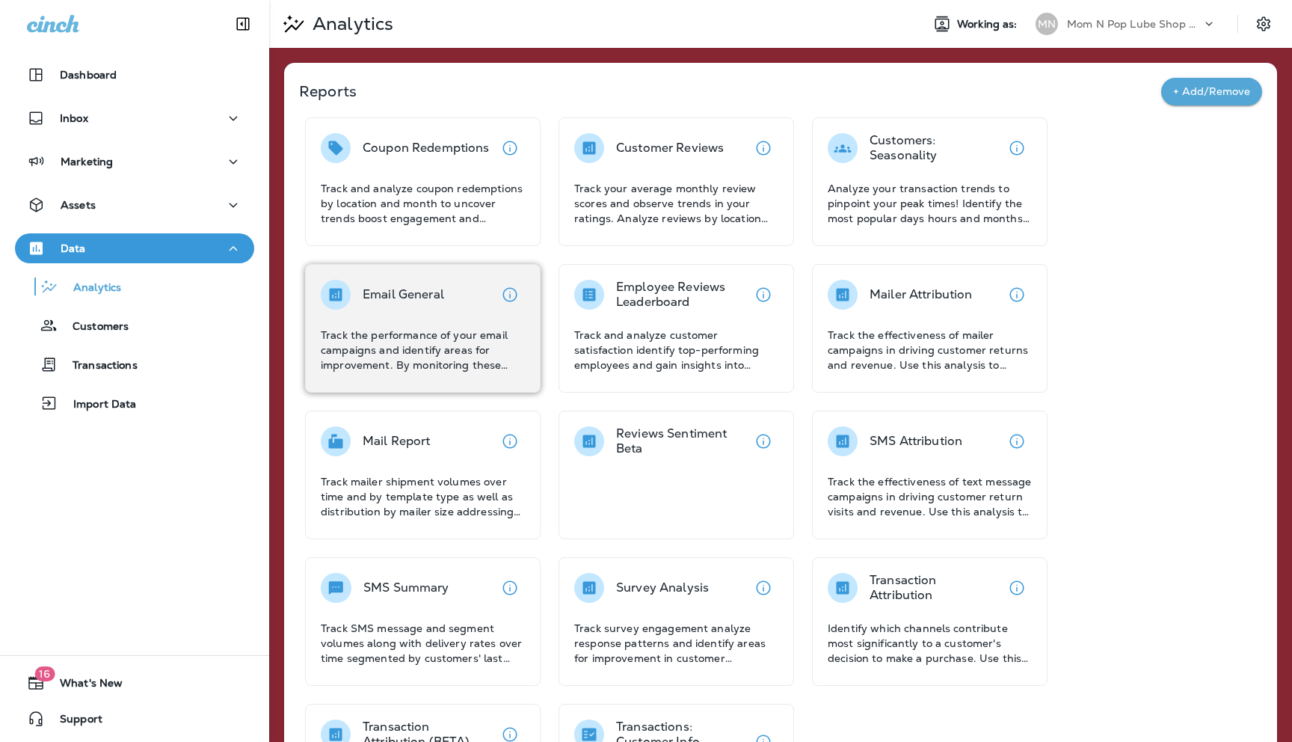
click at [400, 325] on div "Email General Track the performance of your email campaigns and identify areas …" at bounding box center [423, 326] width 204 height 93
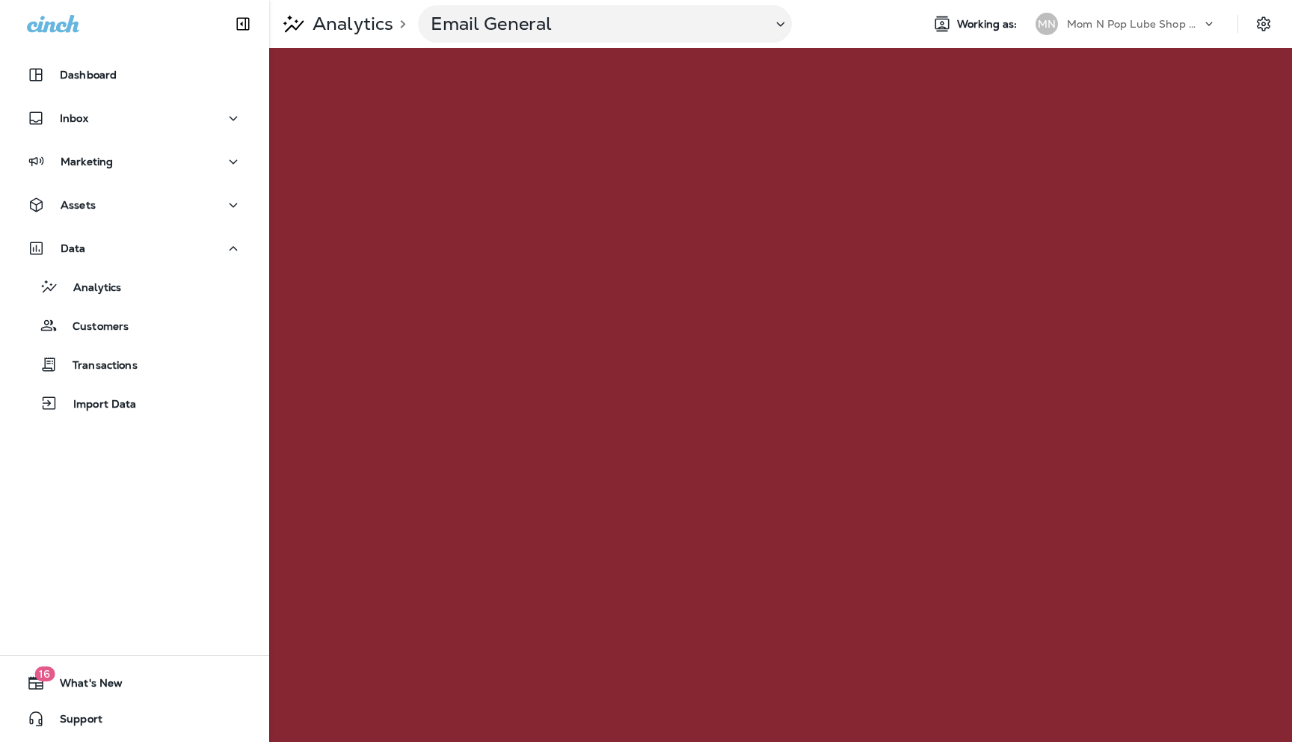
click at [1163, 21] on p "Mom N Pop Lube Shop Group dba Jiffy Lube" at bounding box center [1134, 24] width 135 height 12
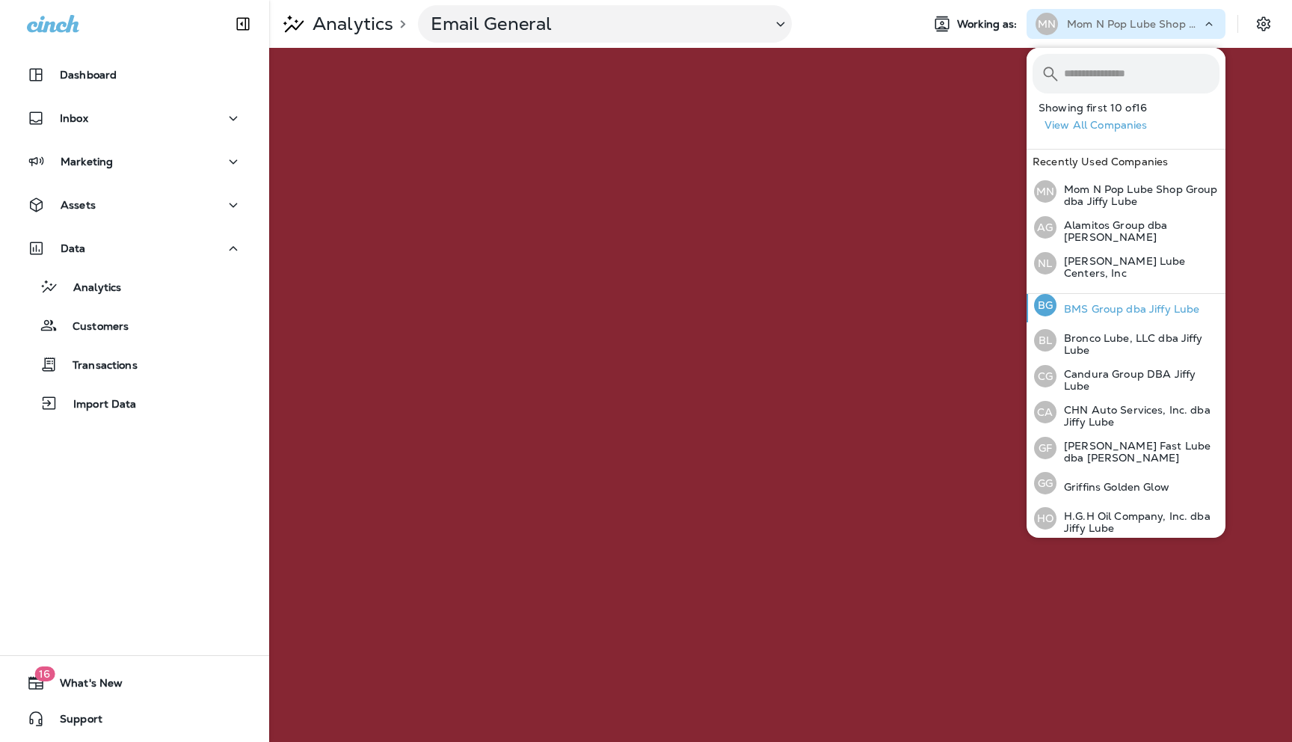
scroll to position [103, 0]
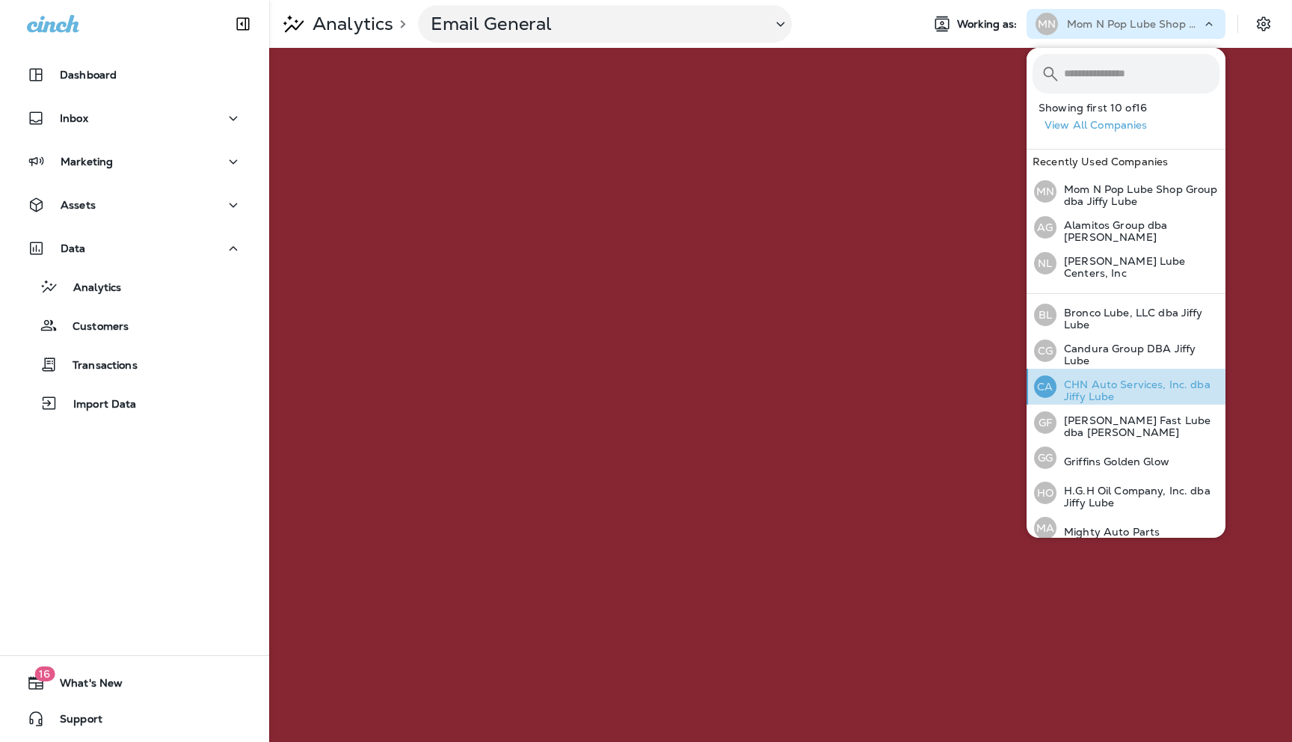
click at [1085, 378] on p "CHN Auto Services, Inc. dba Jiffy Lube" at bounding box center [1138, 390] width 163 height 24
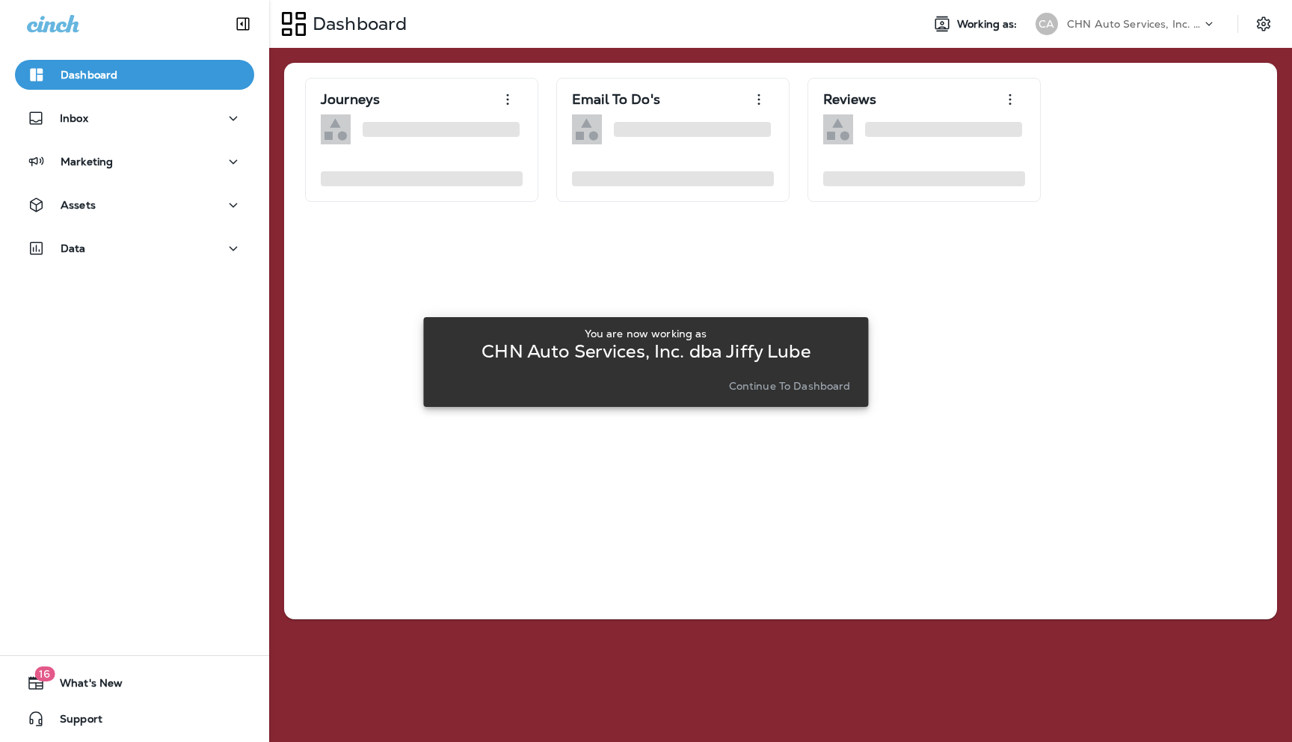
click at [832, 384] on p "Continue to Dashboard" at bounding box center [790, 386] width 122 height 12
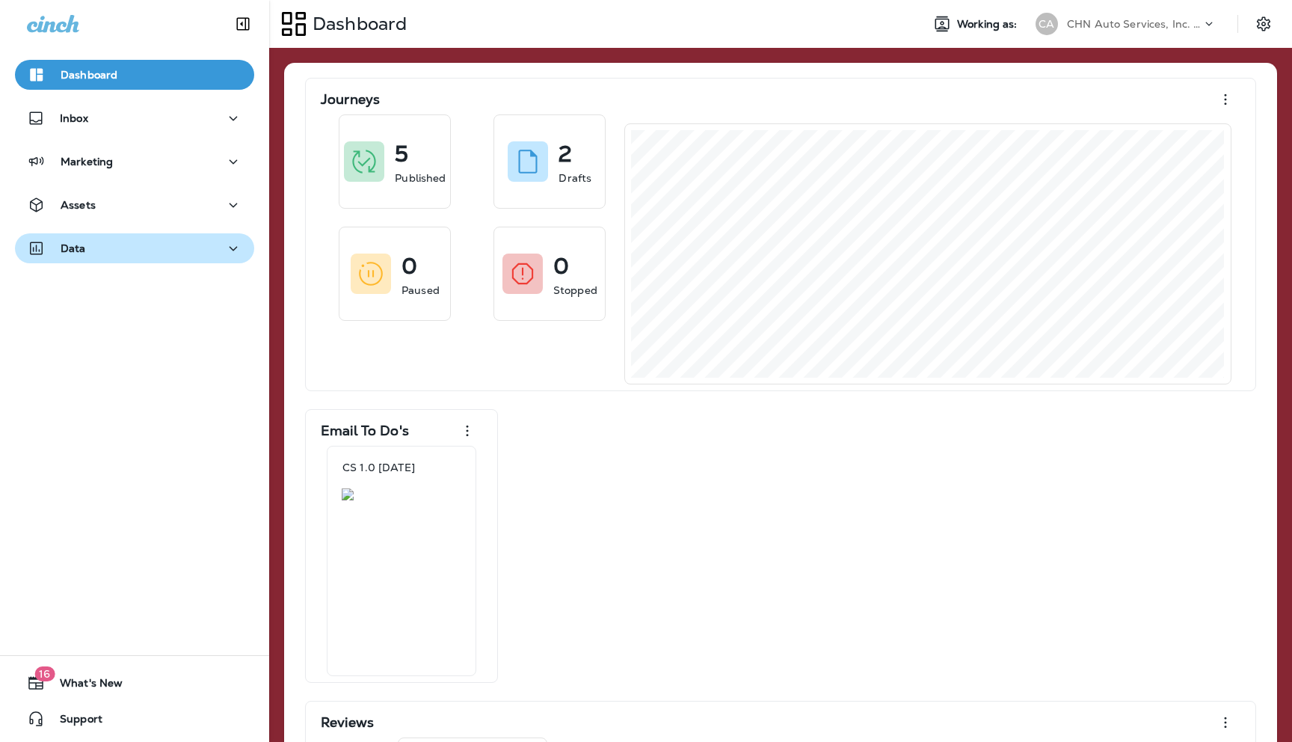
click at [226, 248] on icon "button" at bounding box center [233, 248] width 18 height 19
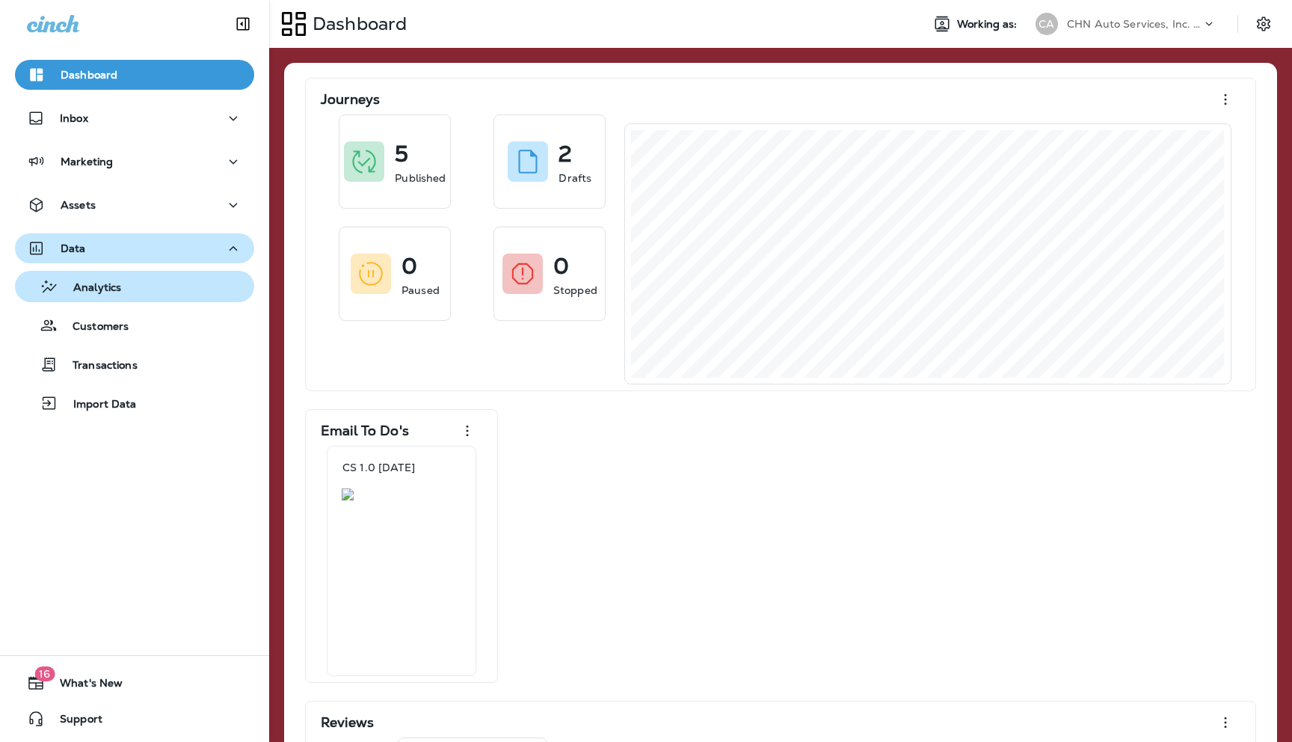
click at [119, 285] on p "Analytics" at bounding box center [89, 288] width 63 height 14
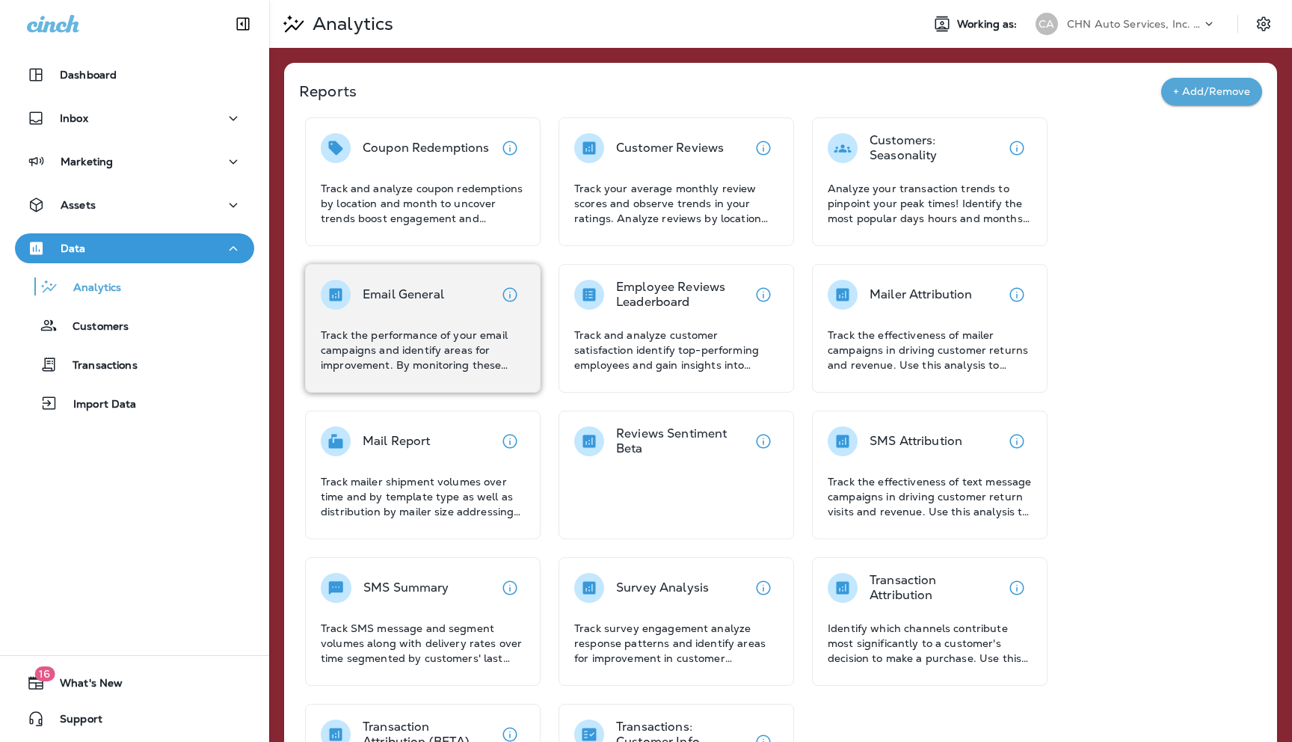
click at [392, 313] on div "Email General Track the performance of your email campaigns and identify areas …" at bounding box center [423, 326] width 204 height 93
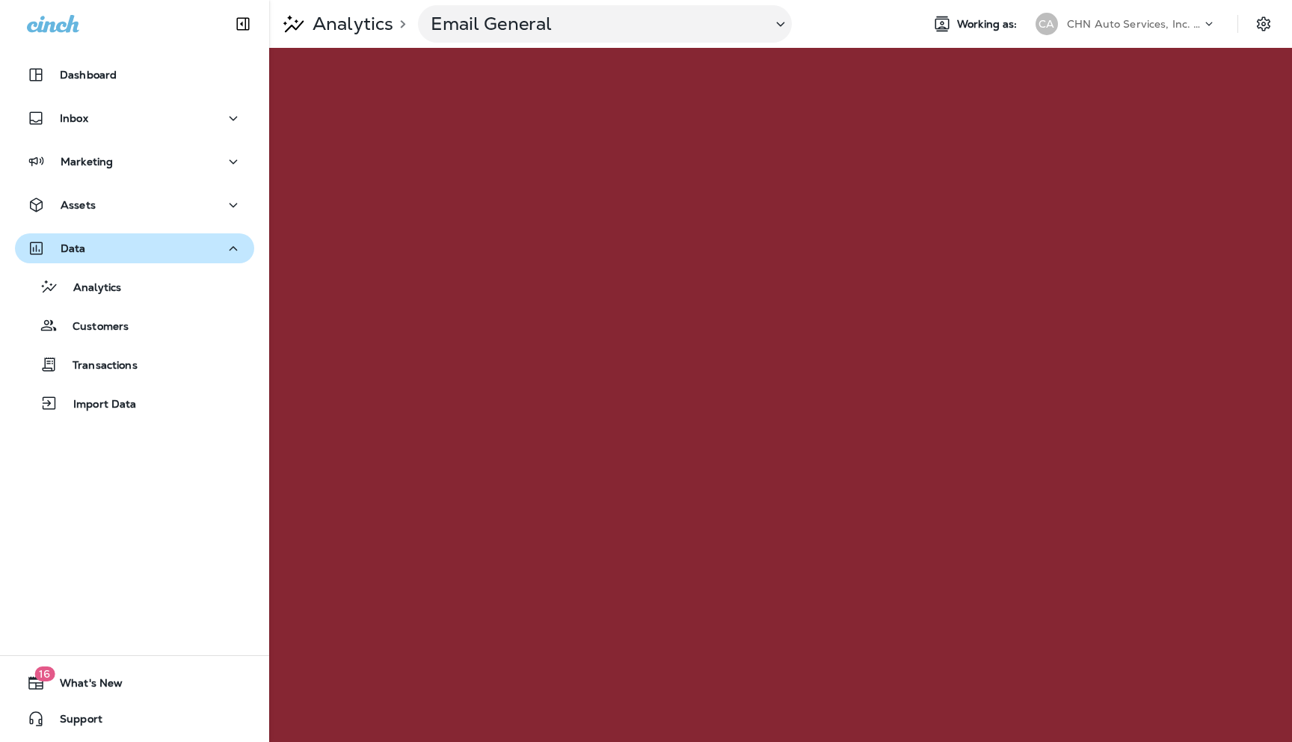
click at [1158, 24] on p "CHN Auto Services, Inc. dba Jiffy Lube" at bounding box center [1134, 24] width 135 height 12
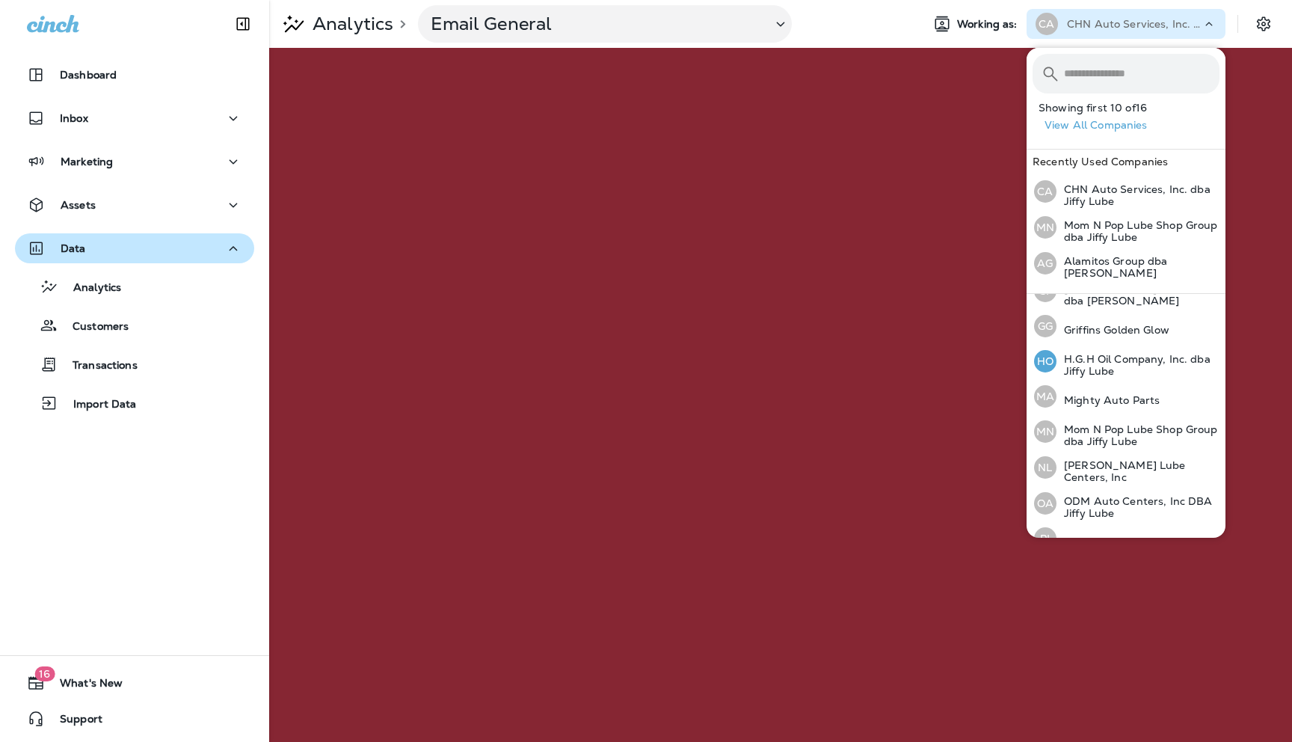
scroll to position [323, 0]
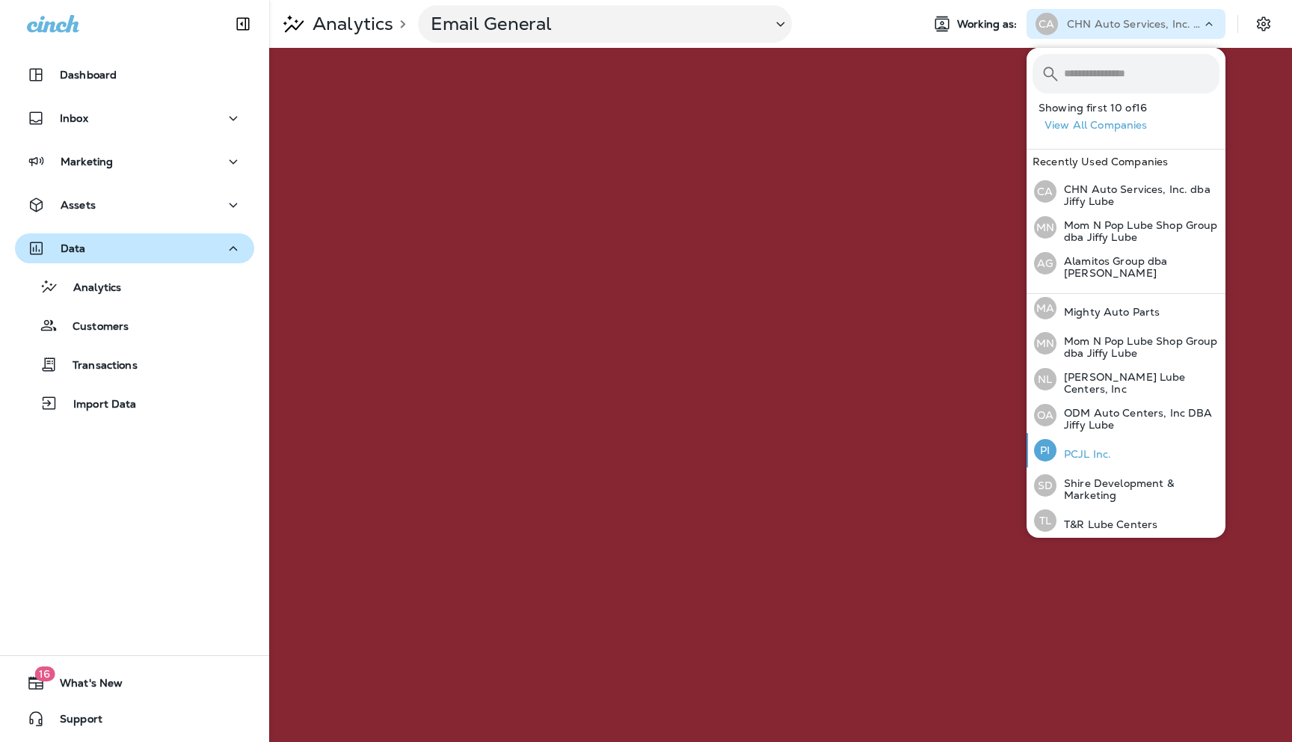
click at [1075, 448] on p "PCJL Inc." at bounding box center [1084, 454] width 55 height 12
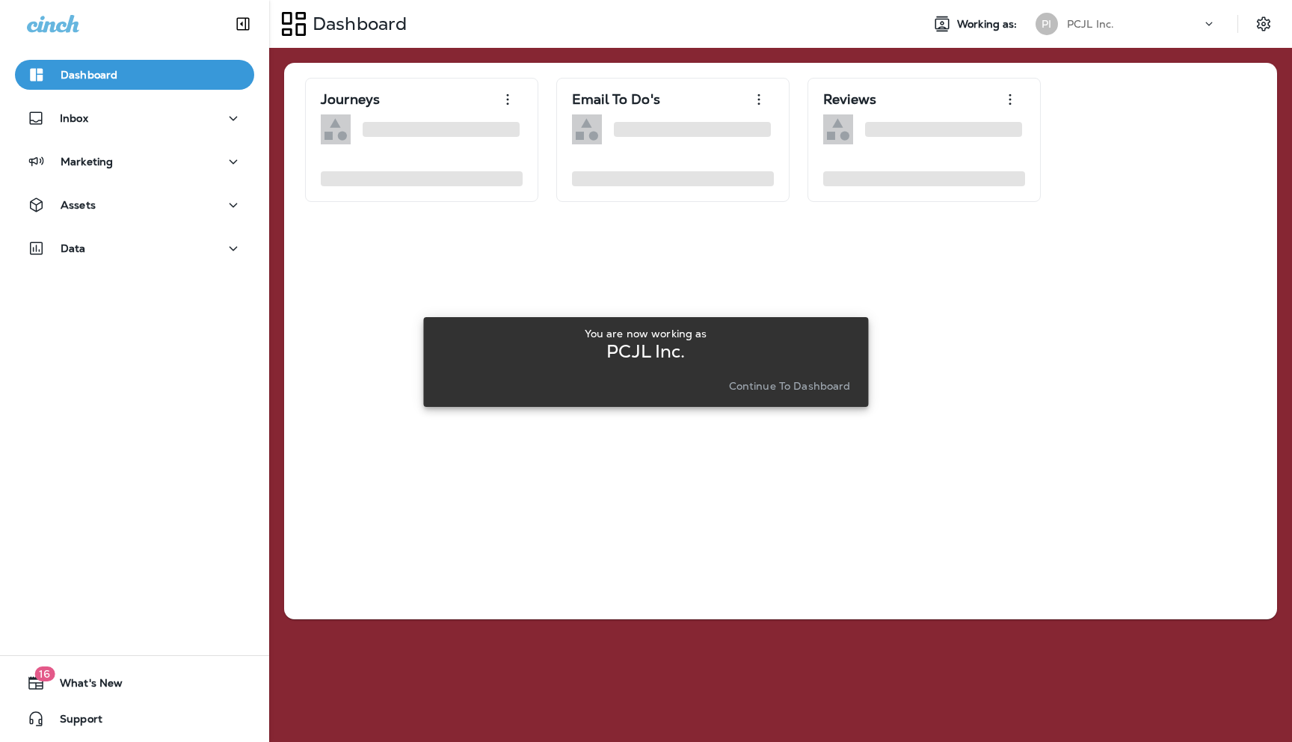
click at [778, 387] on p "Continue to Dashboard" at bounding box center [790, 386] width 122 height 12
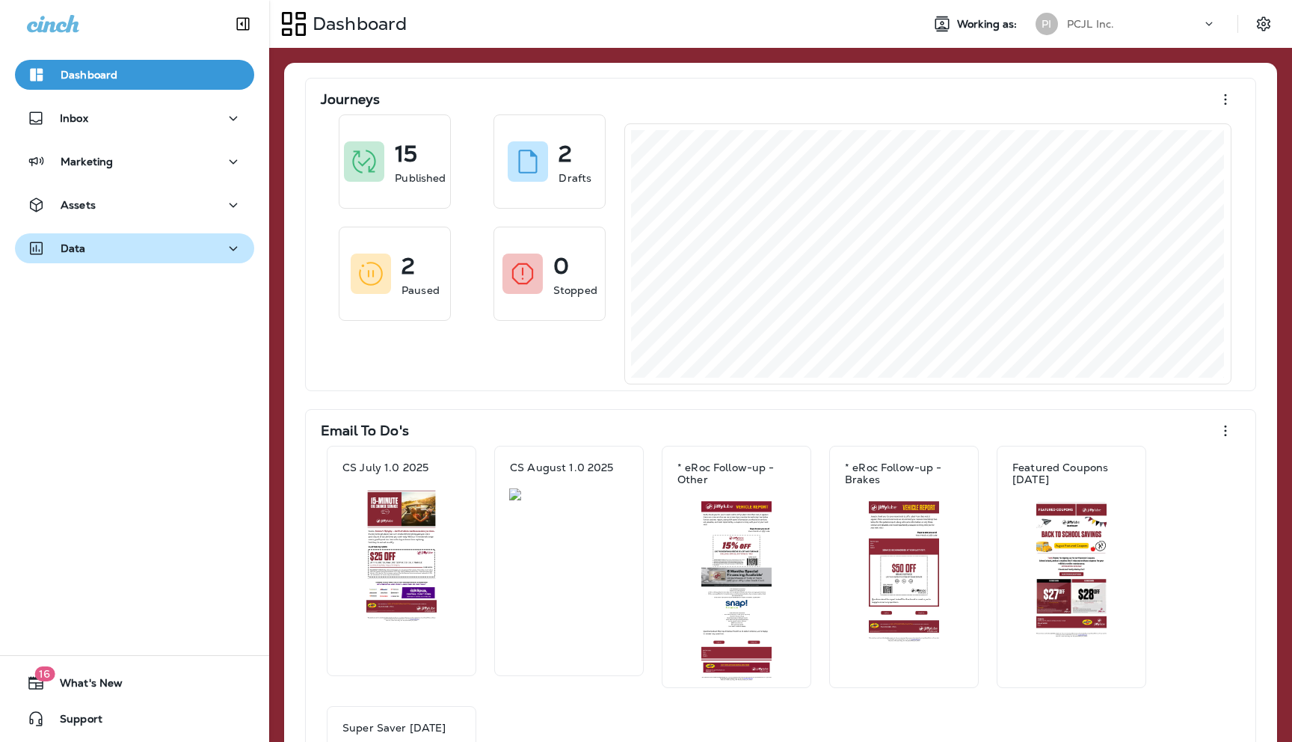
click at [215, 254] on div "Data" at bounding box center [134, 248] width 215 height 19
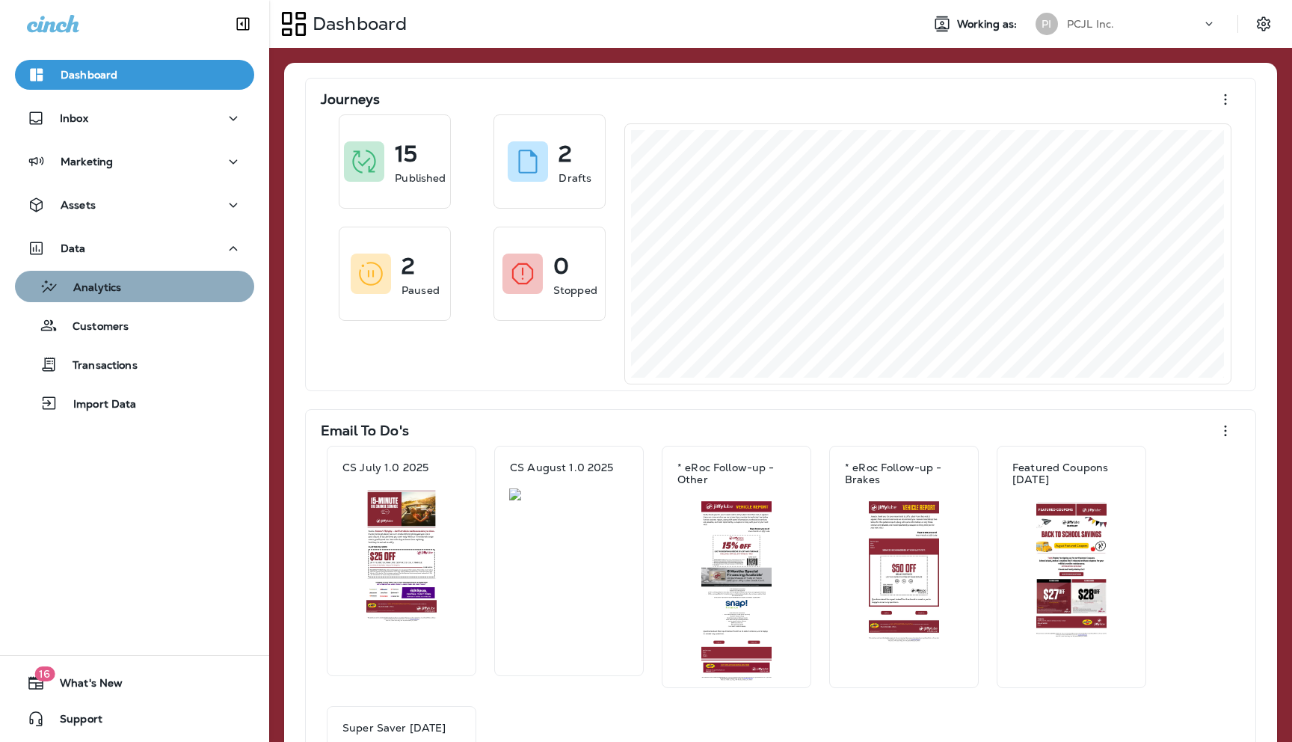
click at [112, 291] on p "Analytics" at bounding box center [89, 288] width 63 height 14
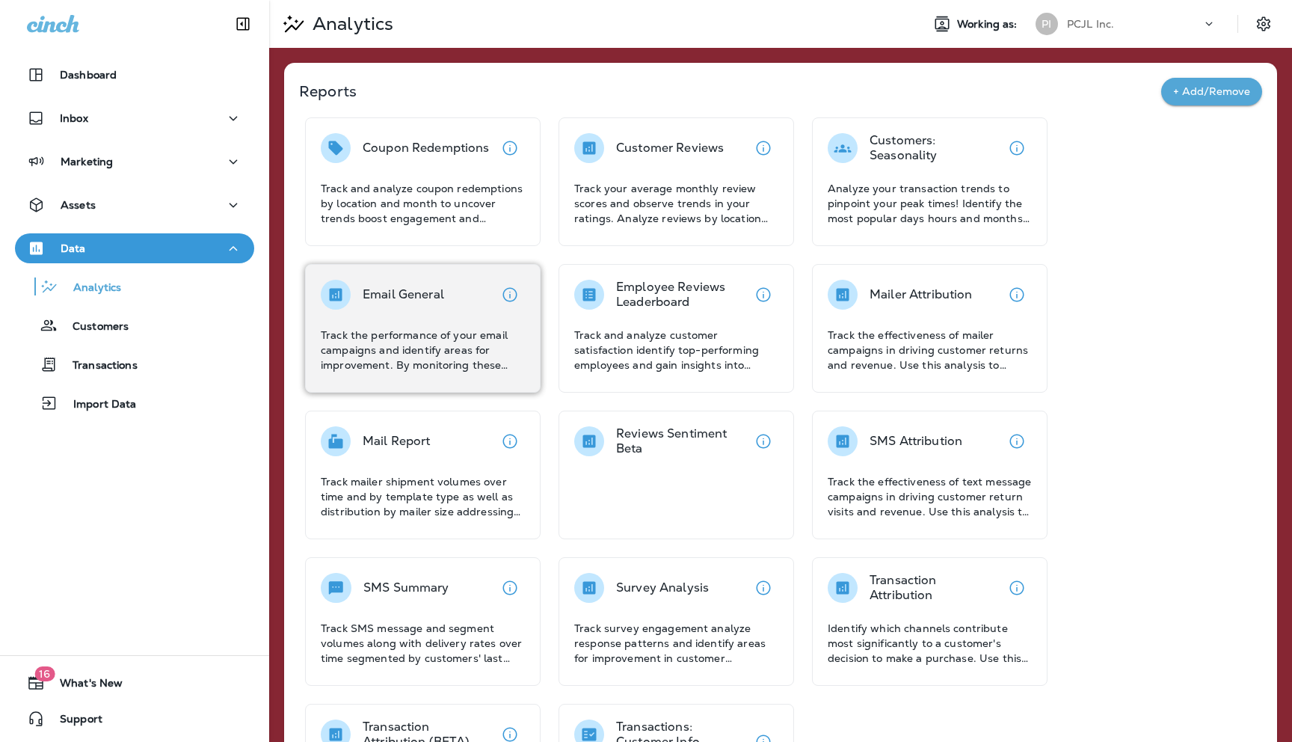
click at [396, 316] on div "Email General Track the performance of your email campaigns and identify areas …" at bounding box center [423, 326] width 204 height 93
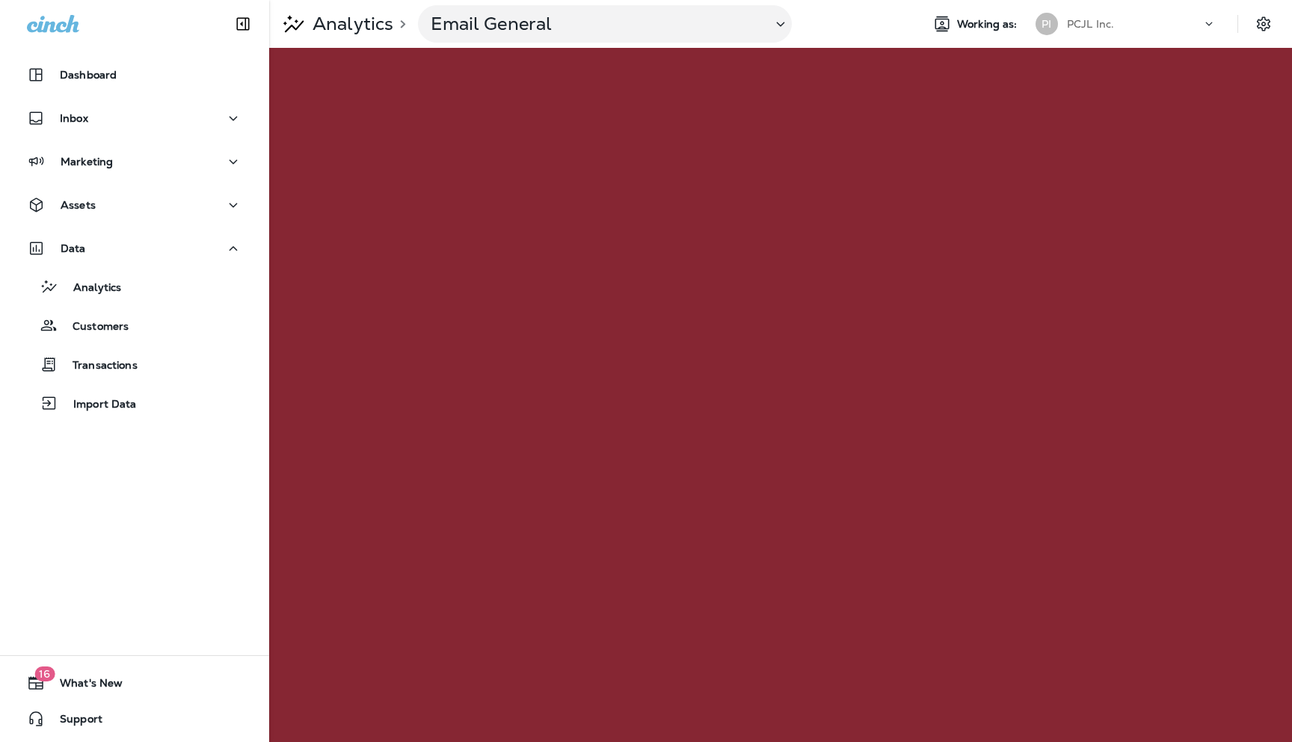
click at [1155, 27] on div "PCJL Inc." at bounding box center [1134, 24] width 135 height 22
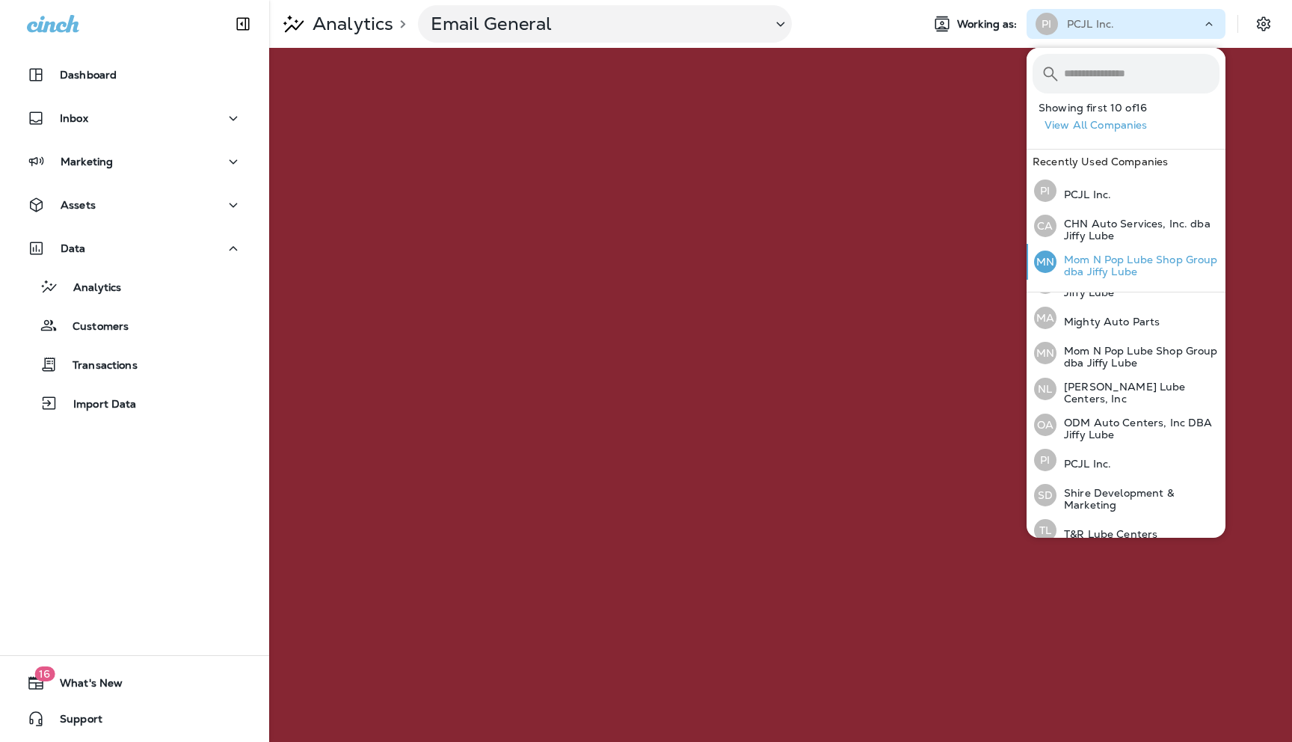
scroll to position [323, 0]
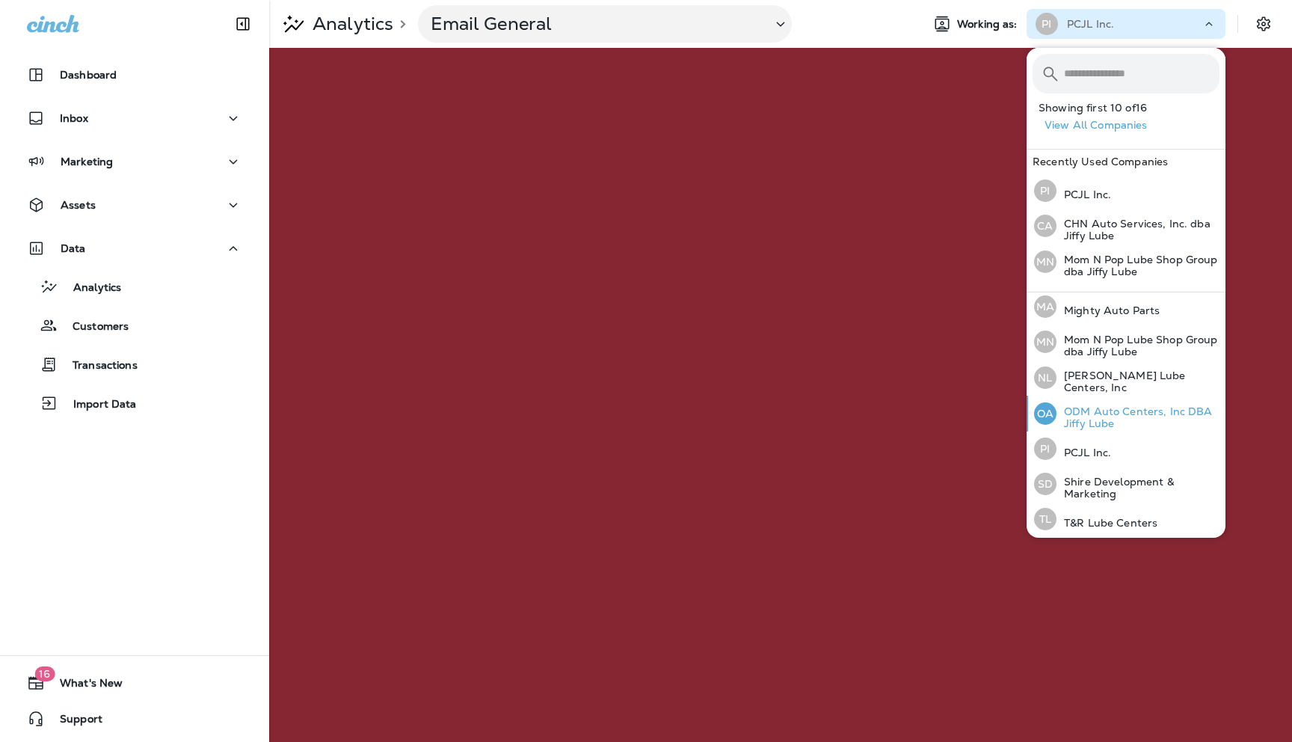
click at [1084, 414] on p "ODM Auto Centers, Inc DBA Jiffy Lube" at bounding box center [1138, 417] width 163 height 24
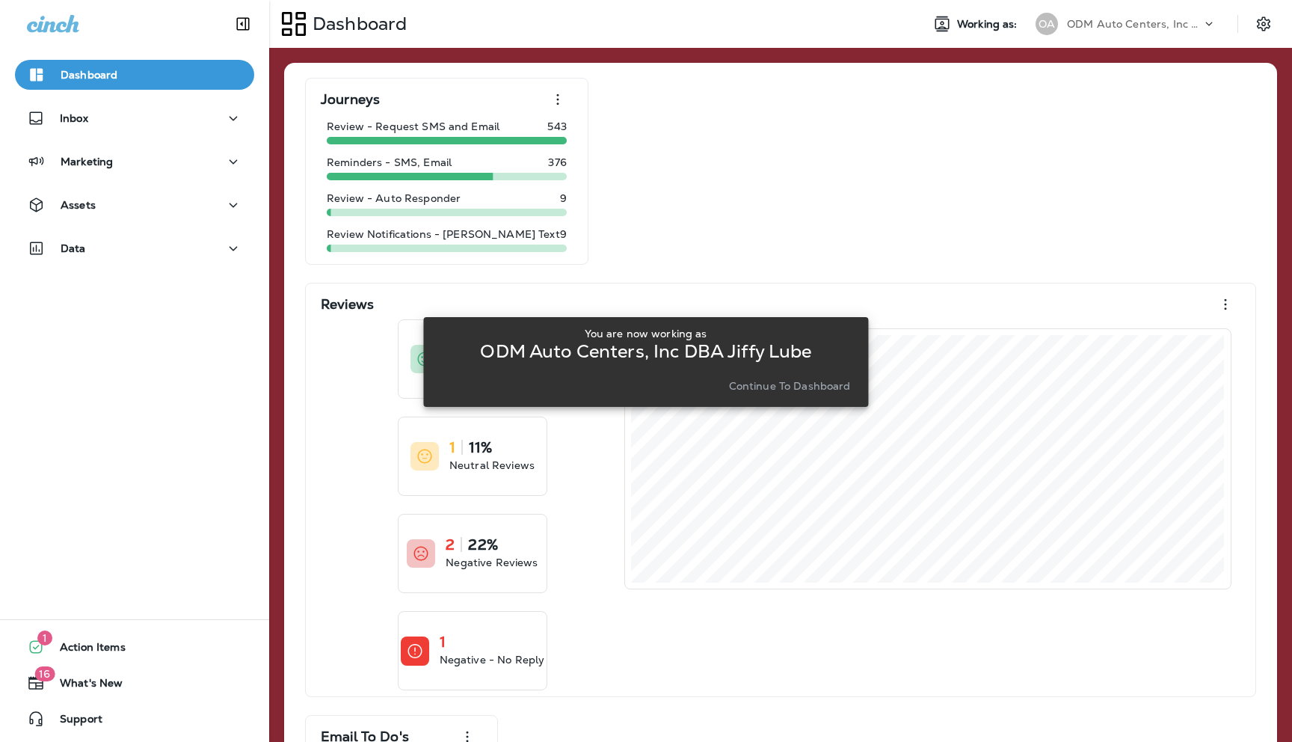
click at [791, 381] on p "Continue to Dashboard" at bounding box center [790, 386] width 122 height 12
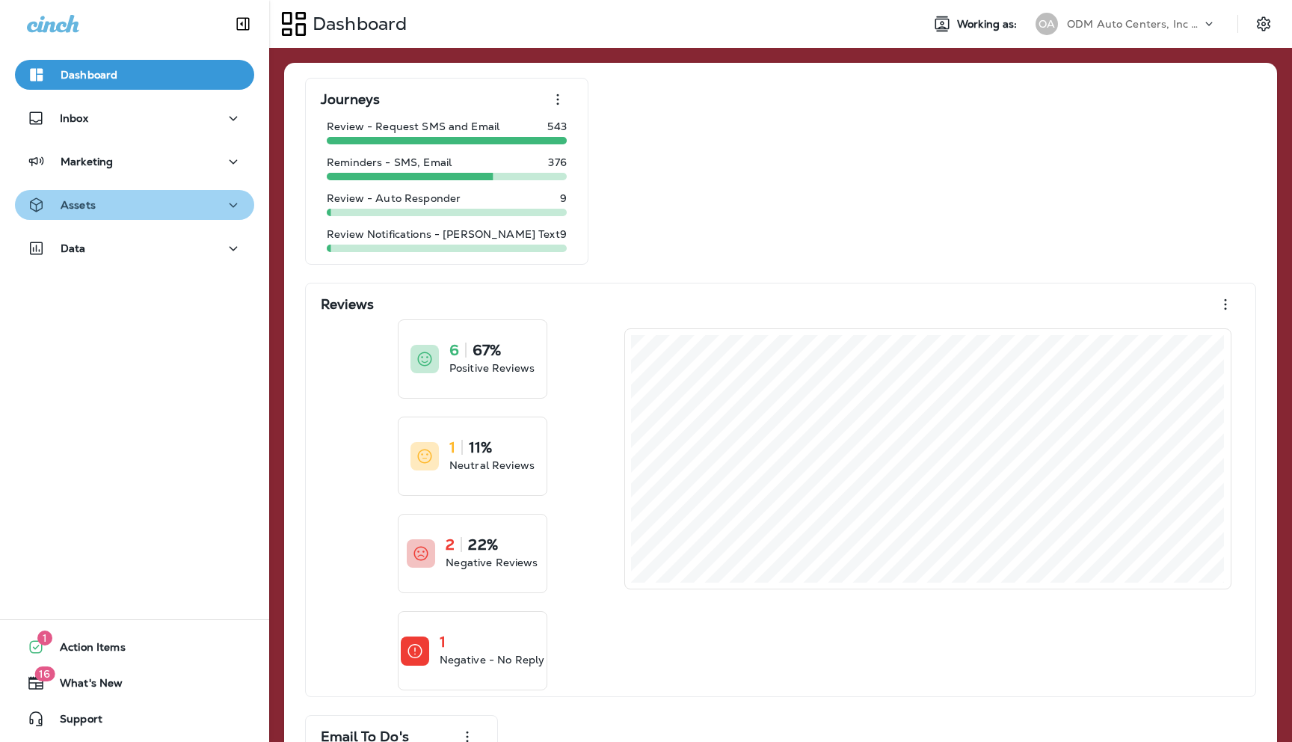
click at [179, 208] on div "Assets" at bounding box center [134, 205] width 215 height 19
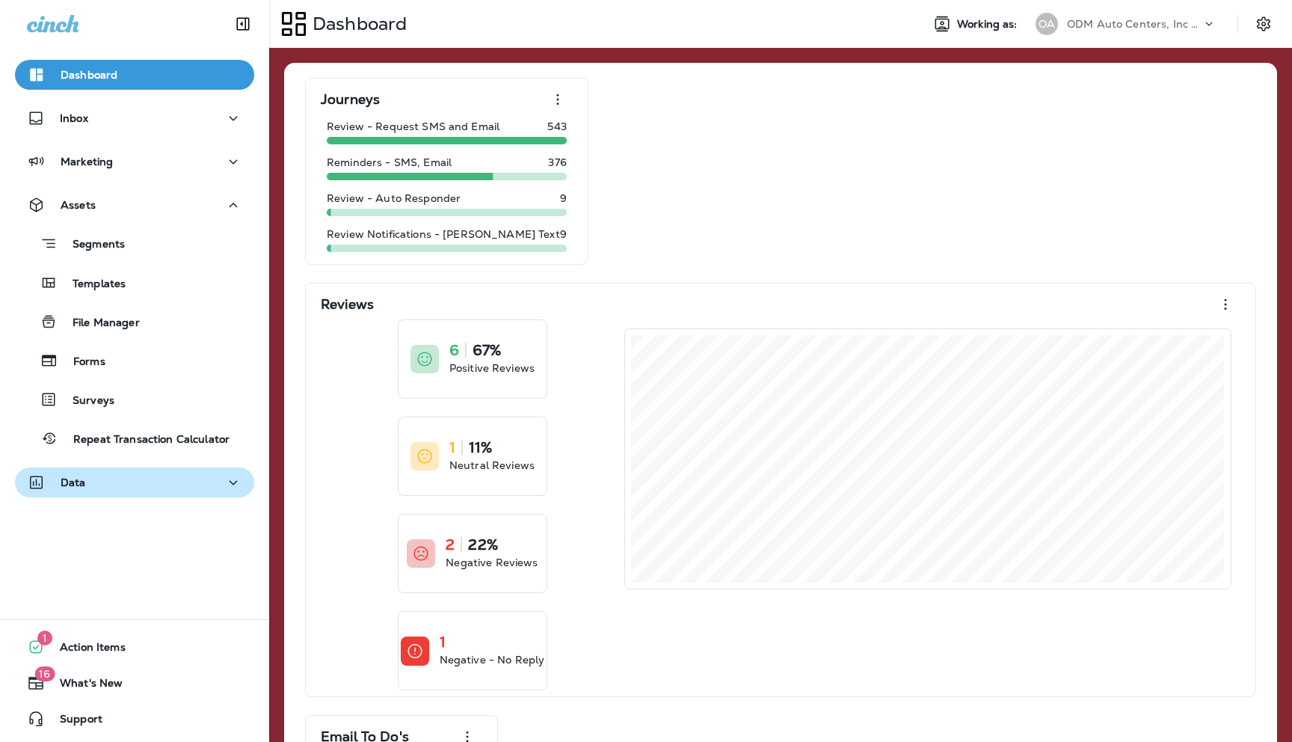
click at [79, 477] on p "Data" at bounding box center [73, 482] width 25 height 12
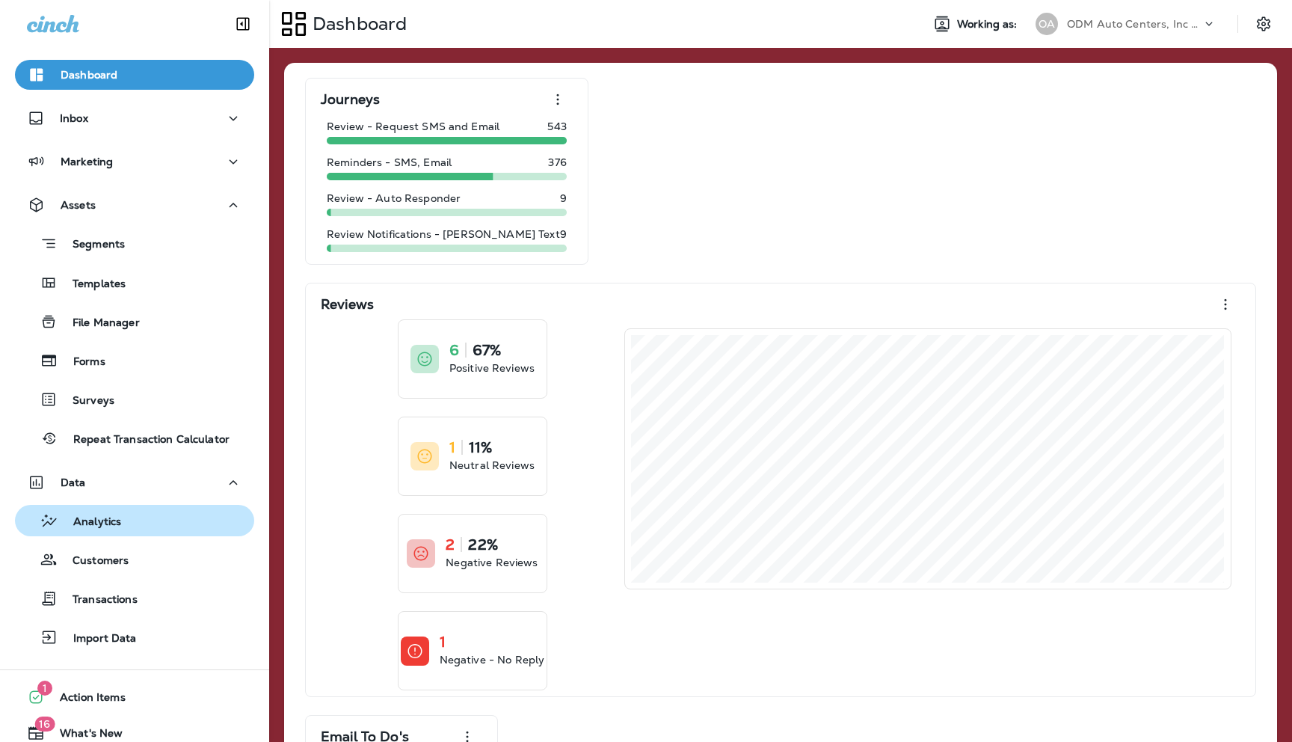
click at [93, 515] on p "Analytics" at bounding box center [89, 522] width 63 height 14
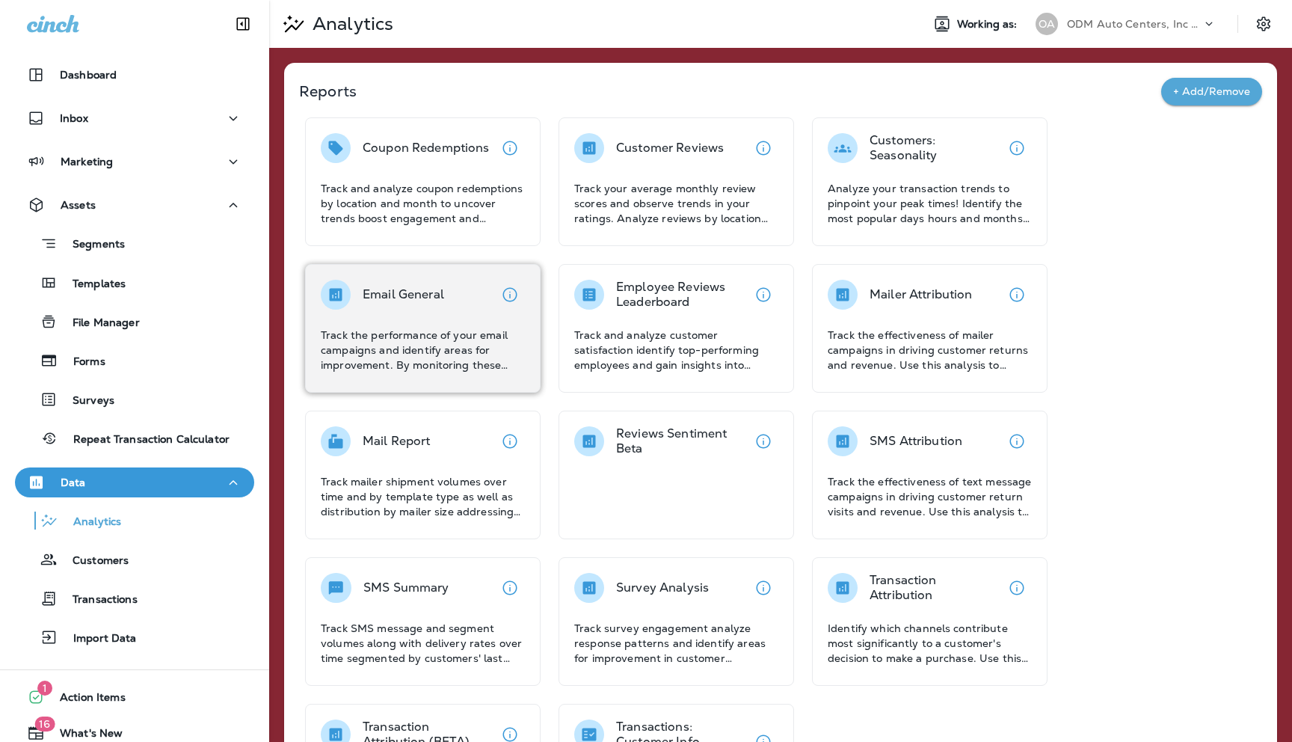
click at [422, 314] on div "Email General Track the performance of your email campaigns and identify areas …" at bounding box center [423, 326] width 204 height 93
